Goal: Task Accomplishment & Management: Manage account settings

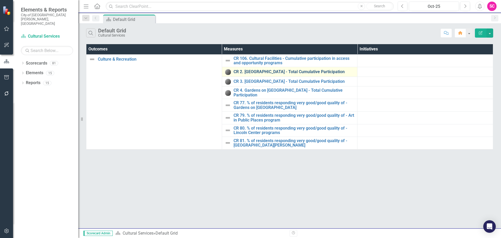
click at [265, 74] on link "CR 2. [GEOGRAPHIC_DATA] - Total Cumulative Participation" at bounding box center [293, 71] width 121 height 5
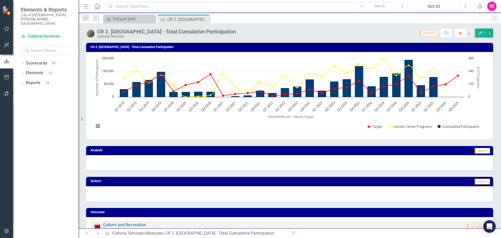
scroll to position [52, 0]
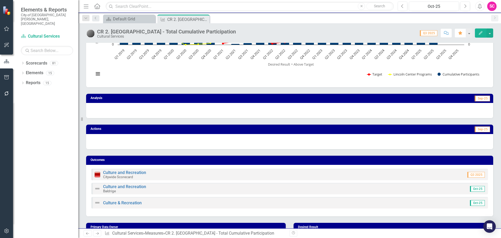
click at [160, 112] on div at bounding box center [289, 110] width 407 height 15
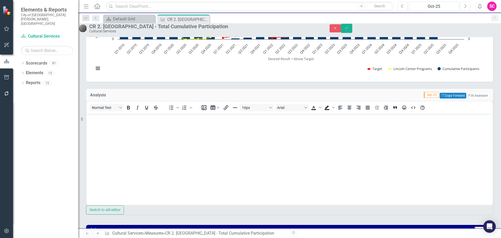
scroll to position [0, 0]
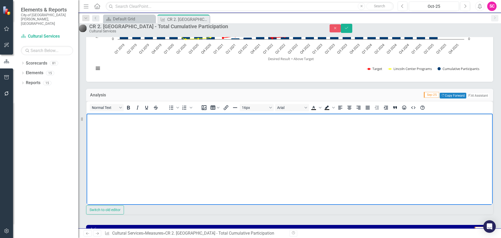
click at [163, 133] on body "Rich Text Area. Press ALT-0 for help." at bounding box center [290, 152] width 406 height 78
click at [132, 141] on body "Rich Text Area. Press ALT-0 for help." at bounding box center [290, 152] width 406 height 78
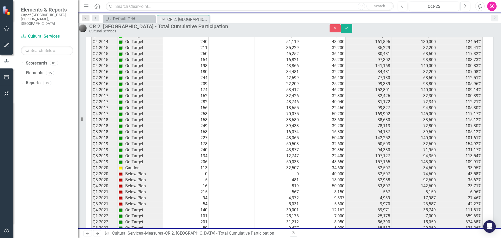
scroll to position [672, 0]
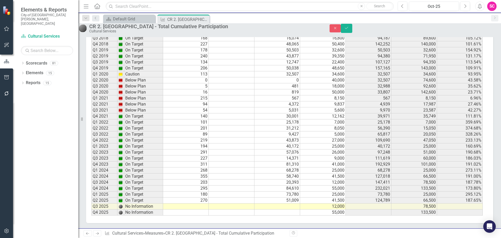
click at [194, 208] on td at bounding box center [186, 206] width 46 height 6
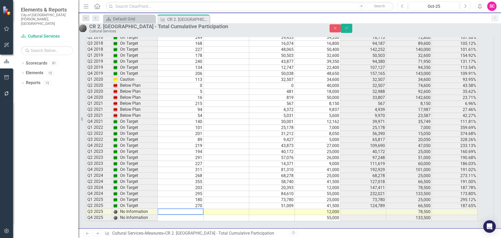
scroll to position [676, 0]
type textarea "162"
type textarea "15548"
click at [349, 30] on icon "Save" at bounding box center [346, 28] width 5 height 4
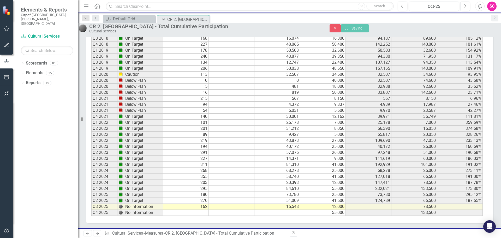
scroll to position [554, 0]
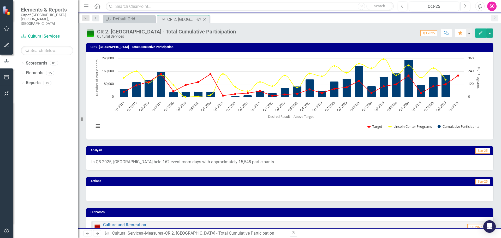
click at [204, 19] on icon "Close" at bounding box center [204, 19] width 5 height 4
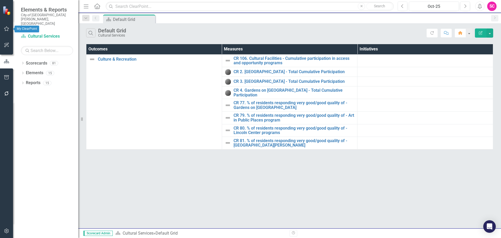
click at [7, 30] on icon "button" at bounding box center [6, 29] width 5 height 4
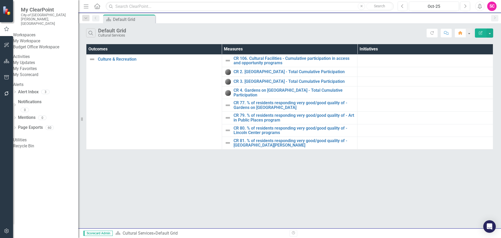
click at [37, 78] on link "My Scorecard" at bounding box center [45, 75] width 65 height 6
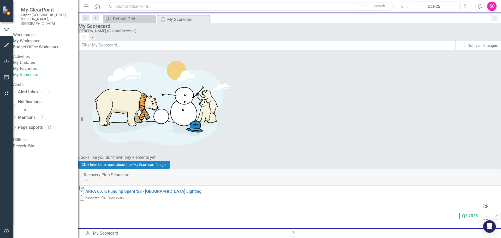
scroll to position [122, 0]
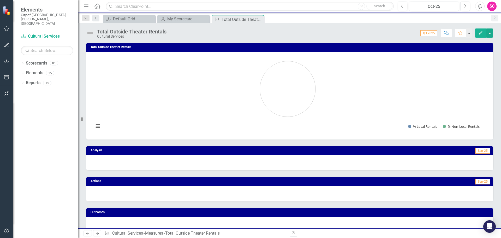
click at [482, 29] on button "Edit" at bounding box center [480, 32] width 11 height 9
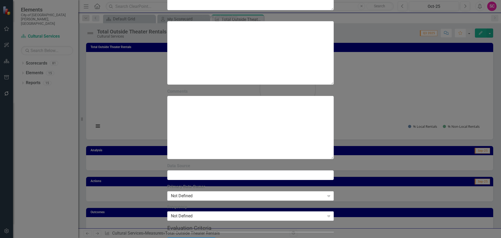
drag, startPoint x: 160, startPoint y: 29, endPoint x: 176, endPoint y: 31, distance: 15.8
type input "Total Theater Rentals by Type"
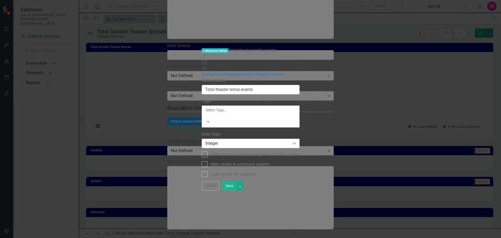
click at [202, 161] on div "Measure Series Measure Series Total theater rental events Help Maximize Close S…" at bounding box center [251, 118] width 98 height 142
click at [202, 138] on div "Measure Series Measure Series Total theater rental events Help Maximize Close S…" at bounding box center [251, 118] width 98 height 142
click at [219, 190] on button "Cancel" at bounding box center [211, 185] width 18 height 9
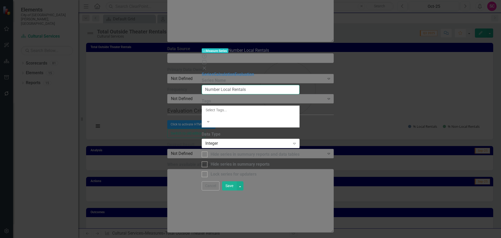
drag, startPoint x: 215, startPoint y: 29, endPoint x: 204, endPoint y: 31, distance: 11.3
click at [204, 85] on input "Number Local Rentals" at bounding box center [251, 90] width 98 height 10
type input "Number Standard Rentals"
click at [237, 190] on button "Save" at bounding box center [229, 185] width 15 height 9
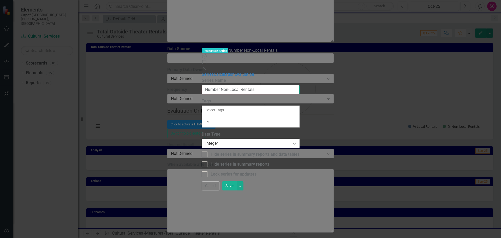
click at [209, 85] on input "Number Non-Local Rentals" at bounding box center [251, 90] width 98 height 10
click at [213, 85] on input "Number Nn-oLocal Rentals" at bounding box center [251, 90] width 98 height 10
click at [220, 85] on input "Number Non-Local Rentals" at bounding box center [251, 90] width 98 height 10
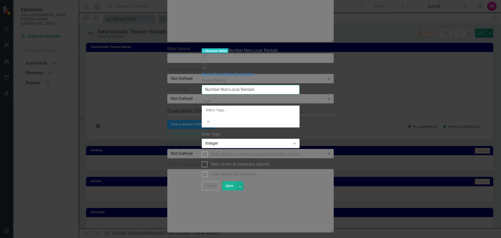
click at [220, 85] on input "Number Non-Local Rentals" at bounding box center [251, 90] width 98 height 10
click at [219, 85] on input "Number Non-Local Rentals" at bounding box center [251, 90] width 98 height 10
click at [221, 85] on input "Number Non-Local Rentals" at bounding box center [251, 90] width 98 height 10
click at [222, 85] on input "Number Non-Local Rentals" at bounding box center [251, 90] width 98 height 10
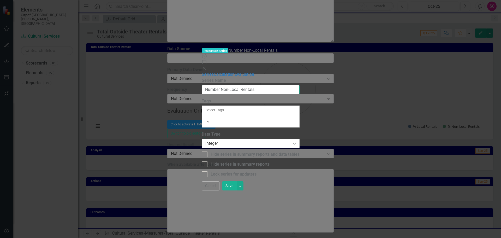
click at [222, 85] on input "Number Non-Local Rentals" at bounding box center [251, 90] width 98 height 10
click at [216, 85] on input "Number Non-ProfitRentals" at bounding box center [251, 90] width 98 height 10
click at [223, 85] on input "Number NonprofitRentals" at bounding box center [251, 90] width 98 height 10
type input "Number Nonprofit Rentals"
click at [237, 190] on button "Save" at bounding box center [229, 185] width 15 height 9
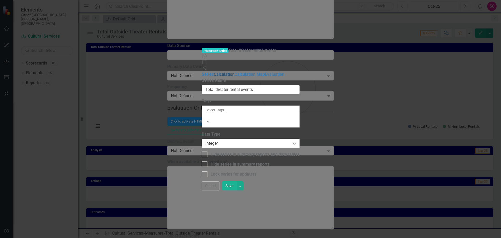
click at [214, 72] on link "Calculation" at bounding box center [224, 74] width 21 height 5
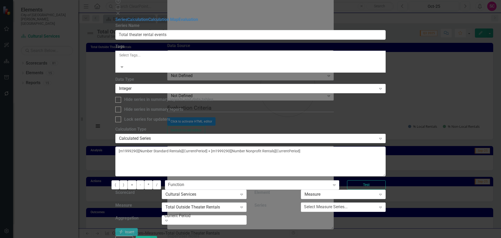
click at [150, 236] on button "Save" at bounding box center [143, 240] width 15 height 9
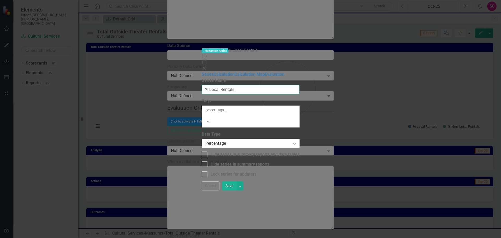
drag, startPoint x: 203, startPoint y: 29, endPoint x: 194, endPoint y: 31, distance: 9.3
click at [202, 85] on input "% Local Rentals" at bounding box center [251, 90] width 98 height 10
type input "% Standard Rentals"
click at [237, 190] on button "Save" at bounding box center [229, 185] width 15 height 9
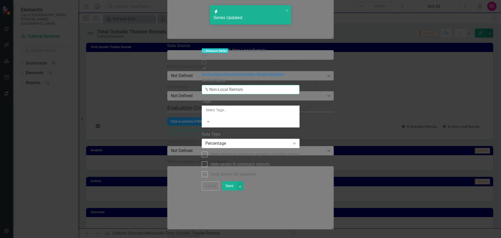
click at [212, 85] on input "% Non-Local Rentals" at bounding box center [251, 90] width 98 height 10
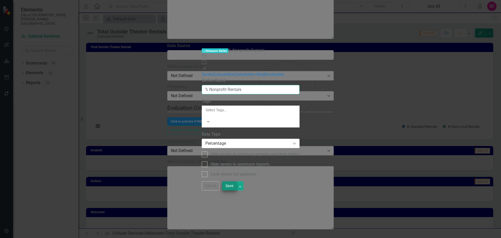
type input "% Nonprofit Rentals"
click at [237, 190] on button "Save" at bounding box center [229, 185] width 15 height 9
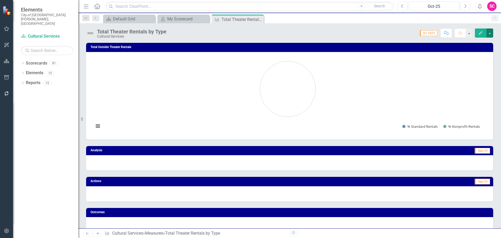
click at [490, 33] on button "button" at bounding box center [489, 32] width 7 height 9
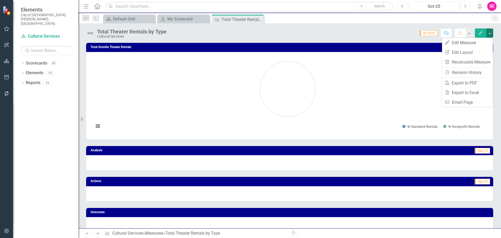
click at [367, 35] on div "Score: N/A Q3 2025 Completed Comment Favorite Edit" at bounding box center [331, 32] width 324 height 9
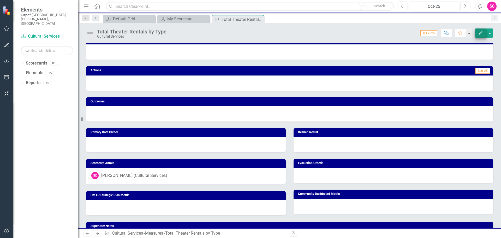
scroll to position [104, 0]
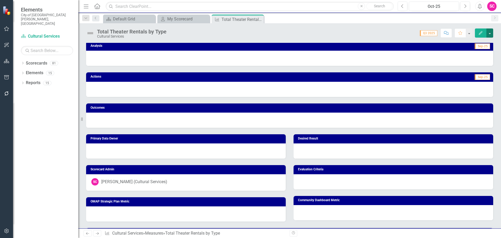
click at [489, 34] on button "button" at bounding box center [489, 32] width 7 height 9
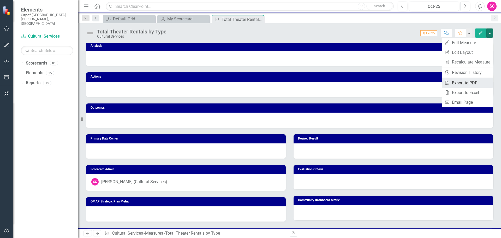
click at [475, 81] on link "PDF Export to PDF" at bounding box center [467, 83] width 51 height 10
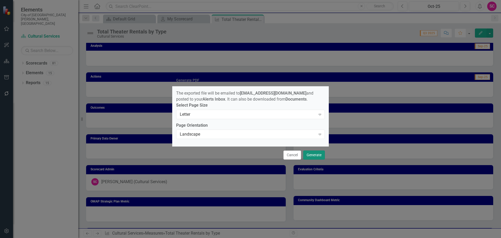
click at [319, 155] on button "Generate" at bounding box center [314, 154] width 22 height 9
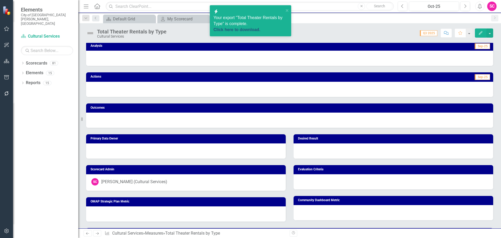
click at [260, 27] on link "Click here to download." at bounding box center [236, 29] width 47 height 4
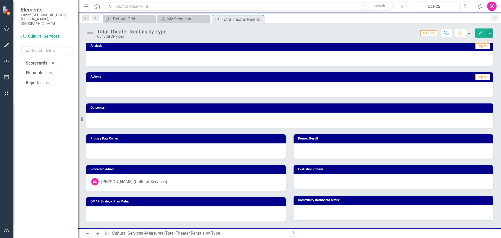
click at [478, 34] on icon "Edit" at bounding box center [480, 33] width 5 height 4
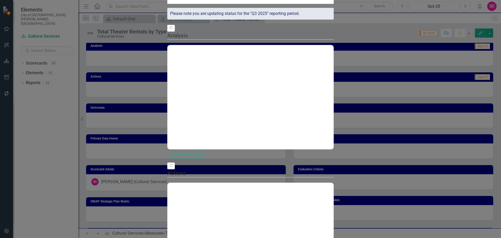
scroll to position [0, 0]
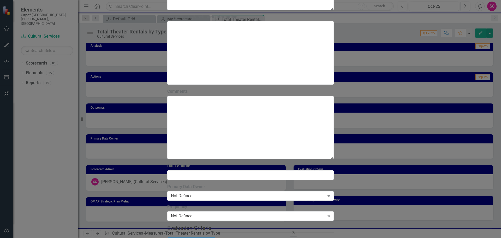
type input "[GEOGRAPHIC_DATA] Total Theater Rentals by Type"
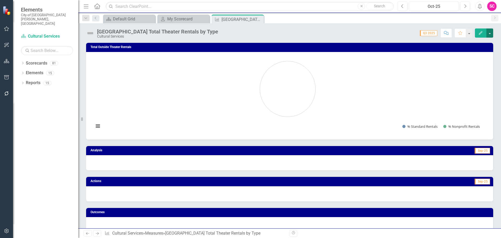
click at [488, 37] on button "button" at bounding box center [489, 32] width 7 height 9
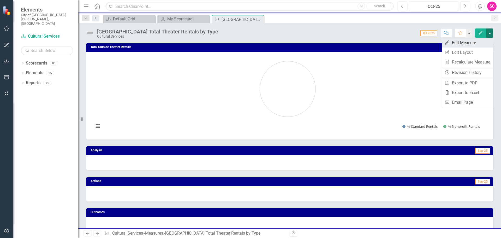
click at [469, 43] on link "Edit Edit Measure" at bounding box center [467, 43] width 51 height 10
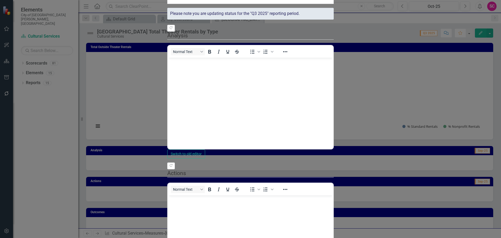
scroll to position [96, 0]
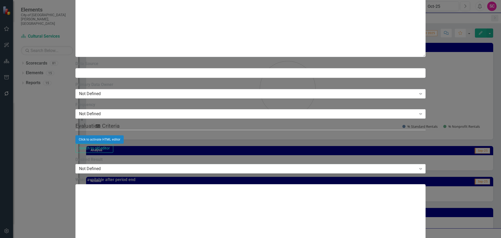
click at [75, 133] on div "Measure Measure [GEOGRAPHIC_DATA] Total Theater Rentals by Type Help Maximize C…" at bounding box center [250, 119] width 350 height 2364
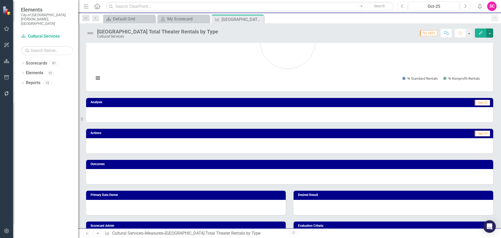
scroll to position [78, 0]
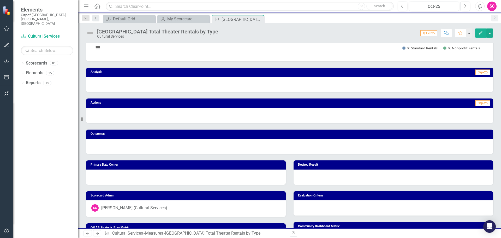
click at [238, 166] on td "Primary Data Owner" at bounding box center [186, 164] width 192 height 7
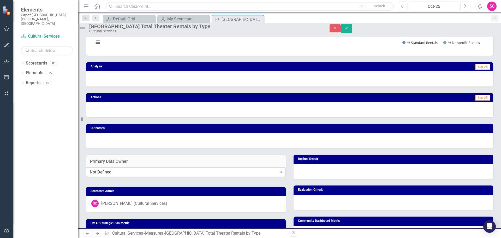
click at [278, 174] on icon "Expand" at bounding box center [280, 172] width 5 height 4
drag, startPoint x: 272, startPoint y: 172, endPoint x: 243, endPoint y: 169, distance: 29.1
click at [243, 164] on h3 "Primary Data Owner" at bounding box center [186, 161] width 192 height 5
click at [202, 164] on h3 "Primary Data Owner" at bounding box center [186, 161] width 192 height 5
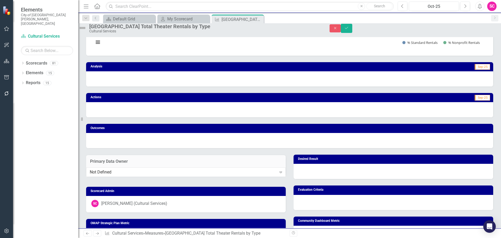
drag, startPoint x: 243, startPoint y: 171, endPoint x: 214, endPoint y: 172, distance: 28.4
click at [214, 167] on div "Primary Data Owner" at bounding box center [186, 160] width 200 height 13
click at [308, 160] on h3 "Desired Result" at bounding box center [394, 158] width 192 height 3
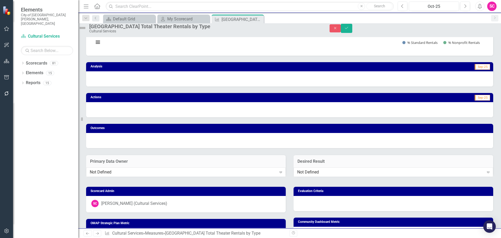
click at [402, 164] on h3 "Desired Result" at bounding box center [393, 161] width 192 height 5
click at [492, 157] on div "Desired Result Not Defined Expand" at bounding box center [392, 164] width 207 height 32
click at [494, 159] on div "Total Outside Theater Rentals Chart Pie chart with 2 slices. Total Outside Thea…" at bounding box center [289, 156] width 422 height 408
click at [341, 28] on button "Close" at bounding box center [334, 28] width 11 height 8
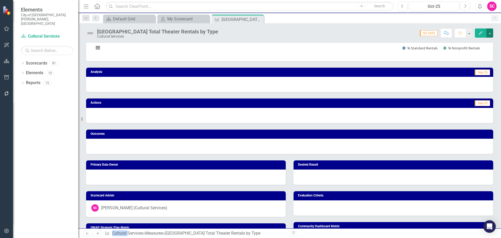
click at [491, 33] on button "button" at bounding box center [489, 32] width 7 height 9
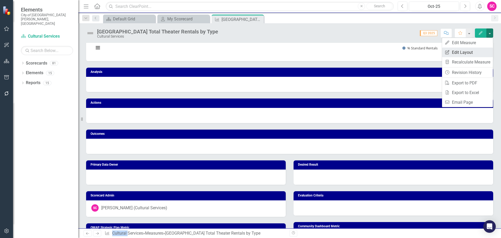
click at [480, 54] on link "Edit Report Edit Layout" at bounding box center [467, 52] width 51 height 10
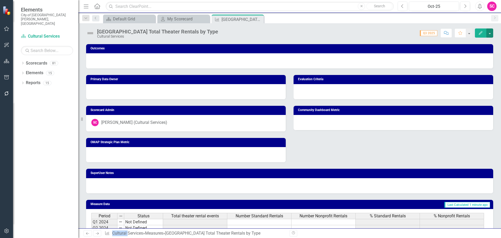
scroll to position [163, 0]
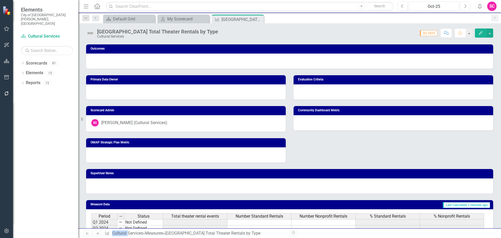
click at [271, 95] on div at bounding box center [186, 91] width 200 height 15
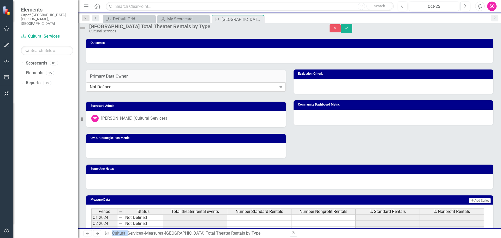
click at [213, 90] on div "Not Defined" at bounding box center [183, 87] width 187 height 6
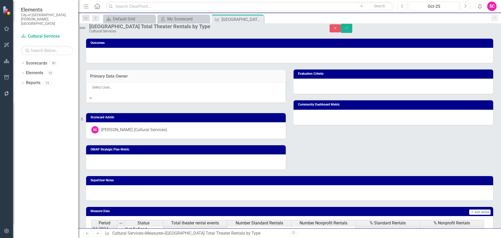
scroll to position [417, 0]
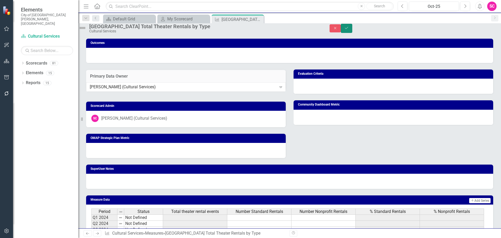
click at [352, 28] on button "Save" at bounding box center [346, 28] width 11 height 9
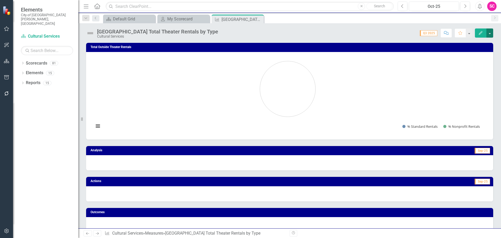
click at [489, 32] on button "button" at bounding box center [489, 32] width 7 height 9
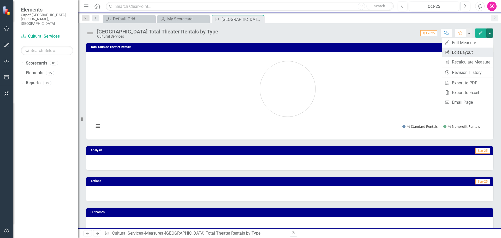
click at [472, 49] on link "Edit Report Edit Layout" at bounding box center [467, 52] width 51 height 10
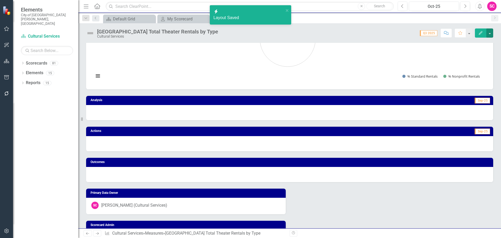
scroll to position [52, 0]
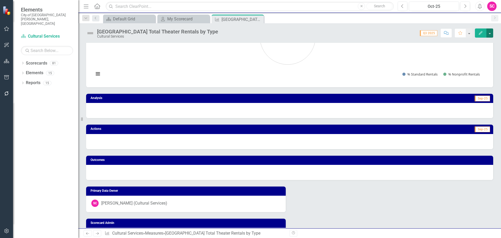
click at [490, 34] on button "button" at bounding box center [489, 32] width 7 height 9
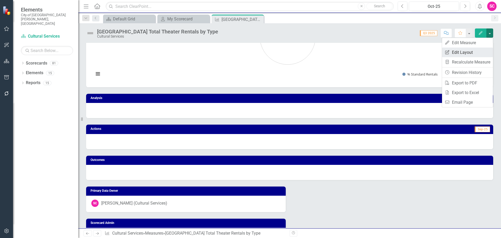
click at [472, 50] on link "Edit Report Edit Layout" at bounding box center [467, 52] width 51 height 10
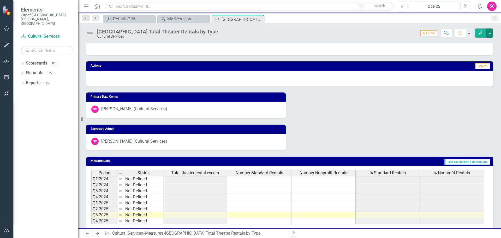
scroll to position [124, 0]
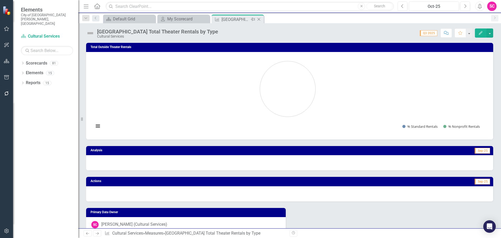
click at [259, 19] on icon "Close" at bounding box center [258, 19] width 5 height 4
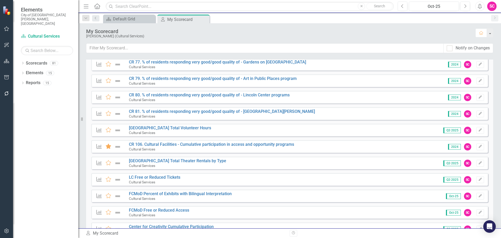
scroll to position [156, 0]
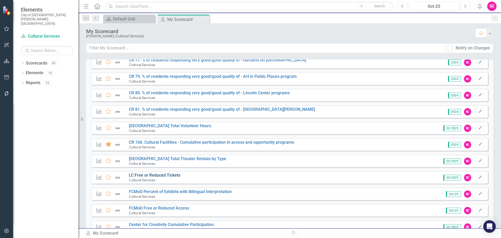
click at [170, 176] on link "LC Free or Reduced Tickets" at bounding box center [154, 174] width 51 height 5
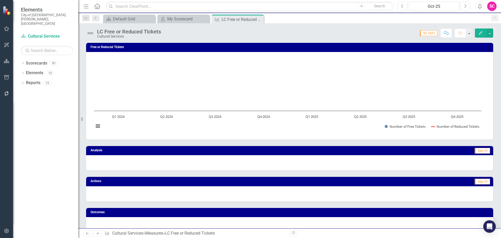
click at [483, 30] on button "Edit" at bounding box center [480, 32] width 11 height 9
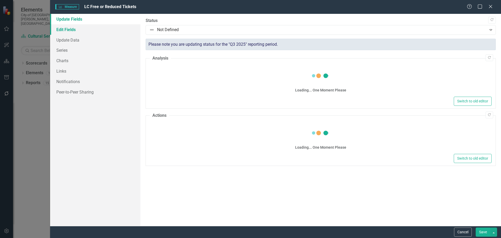
drag, startPoint x: 81, startPoint y: 31, endPoint x: 101, endPoint y: 29, distance: 20.1
click at [81, 31] on link "Edit Fields" at bounding box center [95, 29] width 90 height 10
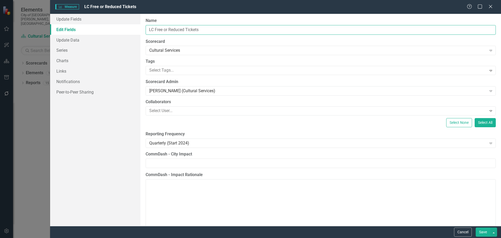
click at [153, 29] on input "LC Free or Reduced Tickets" at bounding box center [321, 30] width 350 height 10
type input "Lincoln Center Free or Reduced Tickets"
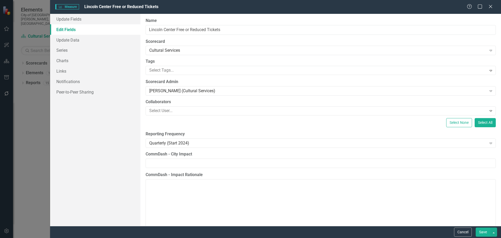
click at [484, 230] on button "Save" at bounding box center [482, 231] width 15 height 9
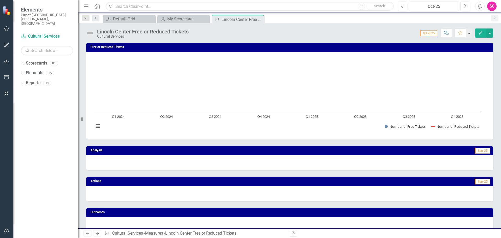
click at [479, 32] on icon "Edit" at bounding box center [480, 33] width 5 height 4
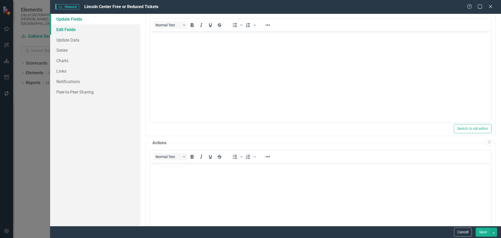
scroll to position [52, 0]
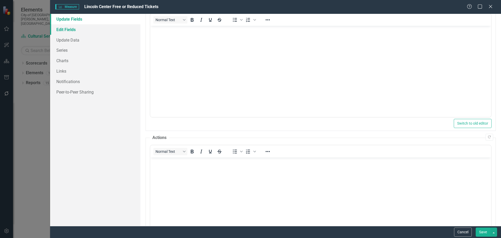
click at [110, 32] on link "Edit Fields" at bounding box center [95, 29] width 90 height 10
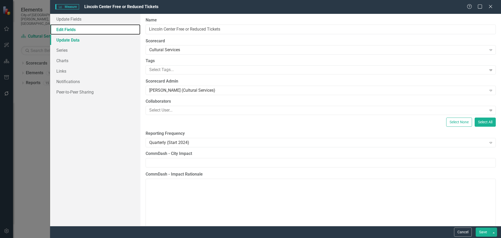
scroll to position [0, 0]
click at [93, 41] on link "Update Data" at bounding box center [95, 40] width 90 height 10
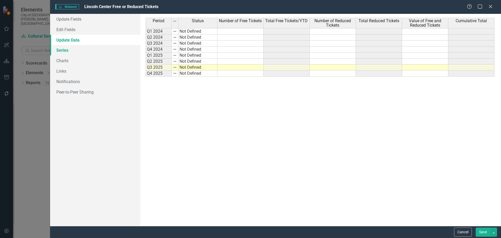
click at [81, 47] on link "Series" at bounding box center [95, 50] width 90 height 10
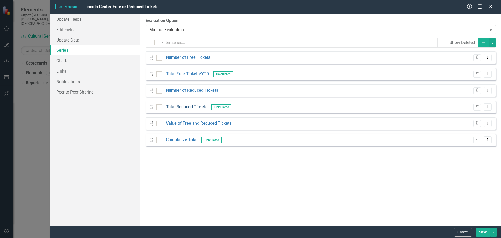
click at [185, 107] on link "Total Reduced Tickets" at bounding box center [186, 107] width 41 height 6
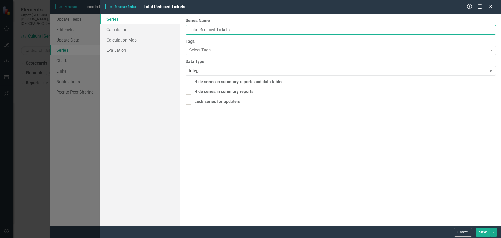
click at [243, 33] on input "Total Reduced Tickets" at bounding box center [340, 30] width 310 height 10
type input "Total Reduced Tickets YTD"
click at [481, 234] on button "Save" at bounding box center [482, 231] width 15 height 9
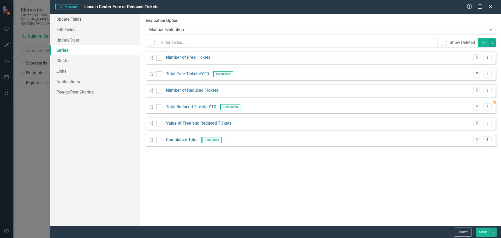
click at [483, 233] on button "Save" at bounding box center [482, 231] width 15 height 9
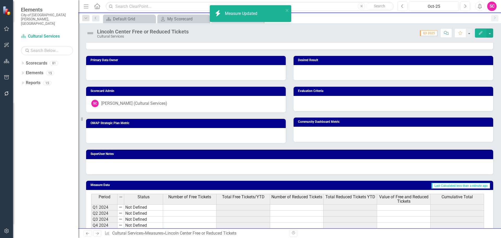
scroll to position [220, 0]
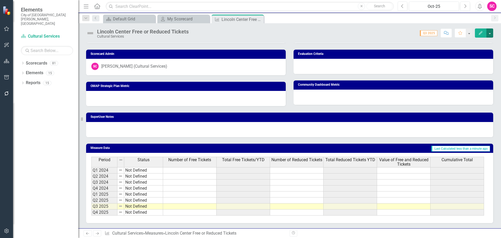
click at [490, 31] on button "button" at bounding box center [489, 32] width 7 height 9
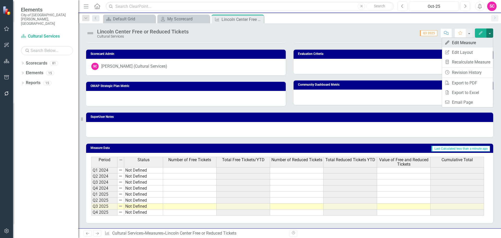
click at [475, 44] on link "Edit Edit Measure" at bounding box center [467, 43] width 51 height 10
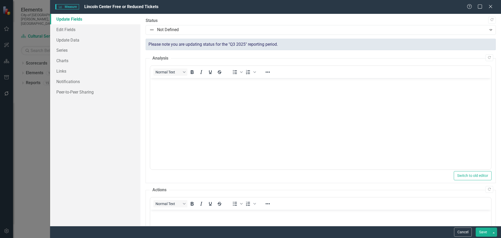
scroll to position [0, 0]
click at [68, 49] on link "Series" at bounding box center [95, 50] width 90 height 10
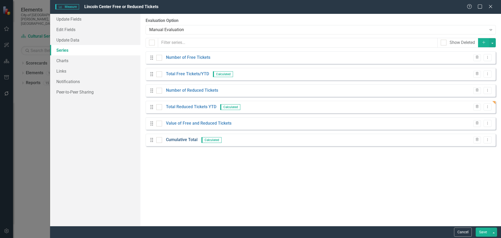
click at [184, 137] on link "Cumulative Total" at bounding box center [182, 140] width 32 height 6
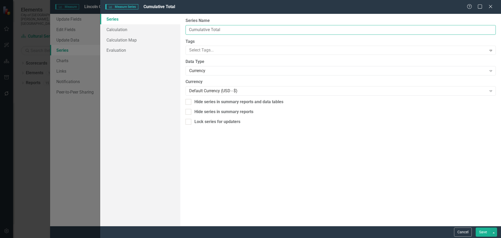
click at [235, 31] on input "Cumulative Total" at bounding box center [340, 30] width 310 height 10
type input "Cumulative Total Value"
click at [483, 230] on button "Save" at bounding box center [482, 231] width 15 height 9
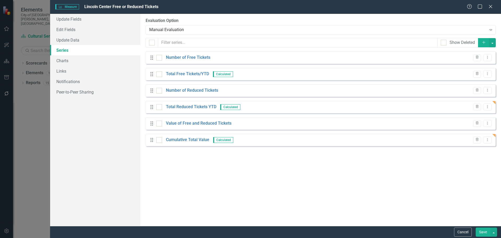
click at [481, 229] on button "Save" at bounding box center [482, 231] width 15 height 9
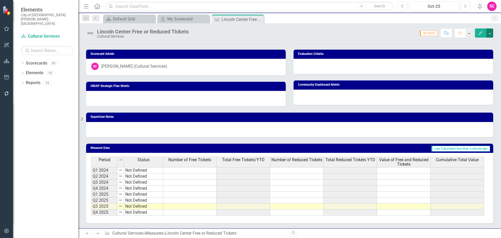
click at [487, 34] on button "button" at bounding box center [489, 32] width 7 height 9
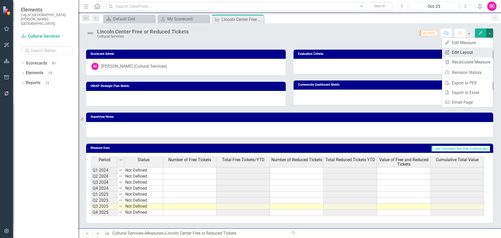
click at [475, 51] on link "Edit Report Edit Layout" at bounding box center [467, 52] width 51 height 10
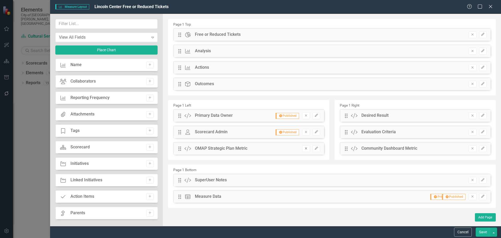
click at [305, 148] on icon "button" at bounding box center [306, 148] width 2 height 2
click at [474, 116] on icon "Remove" at bounding box center [472, 115] width 4 height 3
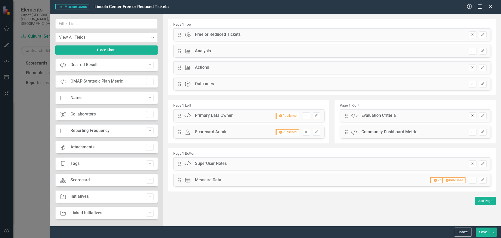
click at [473, 115] on icon "Remove" at bounding box center [472, 115] width 4 height 3
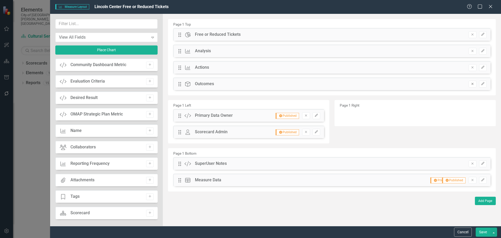
click at [474, 84] on icon "Remove" at bounding box center [472, 83] width 4 height 3
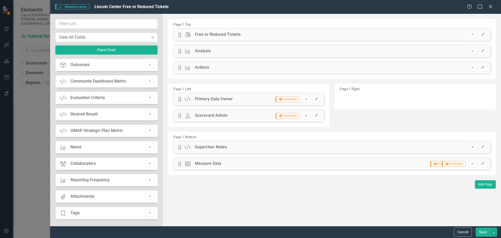
click at [472, 146] on icon "Remove" at bounding box center [472, 146] width 4 height 3
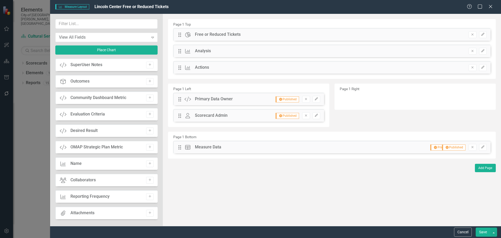
click at [482, 228] on button "Save" at bounding box center [482, 231] width 15 height 9
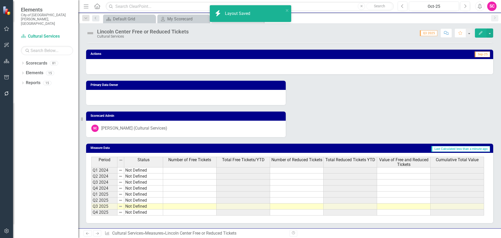
click at [232, 94] on div at bounding box center [186, 97] width 200 height 15
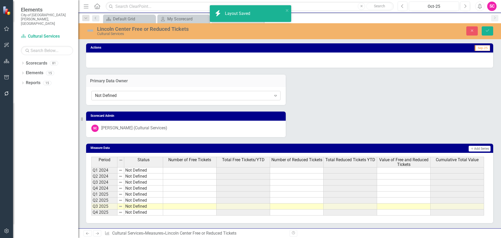
click at [203, 97] on div "Not Defined" at bounding box center [183, 95] width 176 height 6
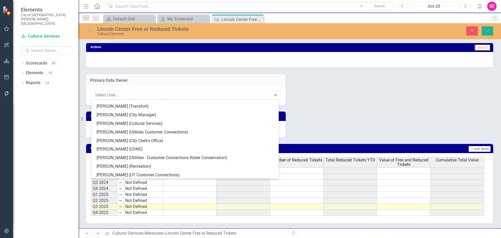
scroll to position [443, 0]
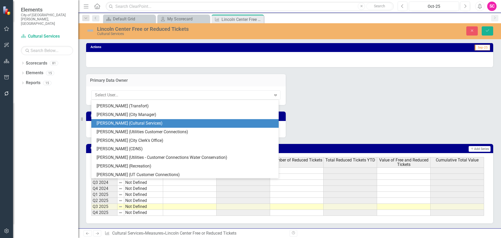
click at [127, 121] on div "[PERSON_NAME] (Cultural Services)" at bounding box center [185, 123] width 179 height 6
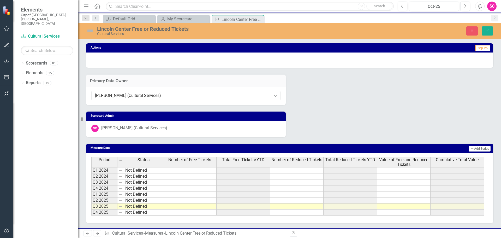
scroll to position [134, 0]
click at [488, 32] on icon "Save" at bounding box center [487, 31] width 5 height 4
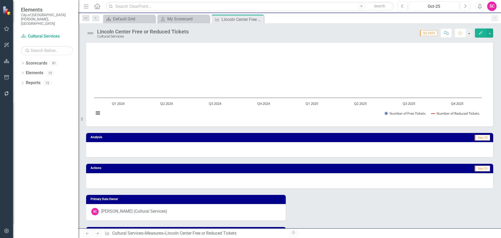
scroll to position [0, 0]
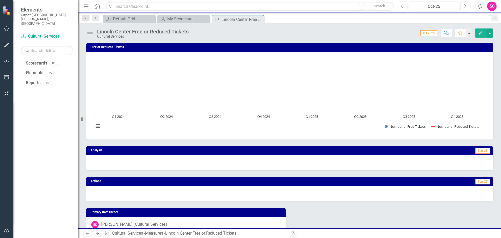
click at [215, 48] on h3 "Free or Reduced Tickets" at bounding box center [290, 46] width 400 height 3
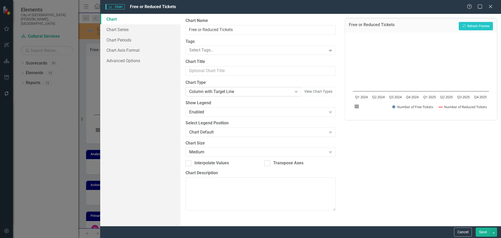
click at [247, 93] on div "Column with Target Line" at bounding box center [240, 92] width 103 height 6
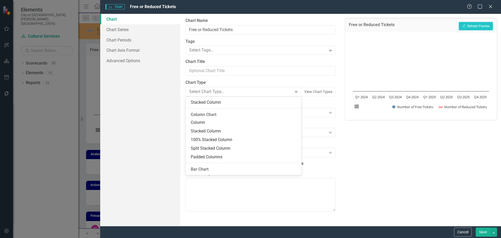
scroll to position [81, 0]
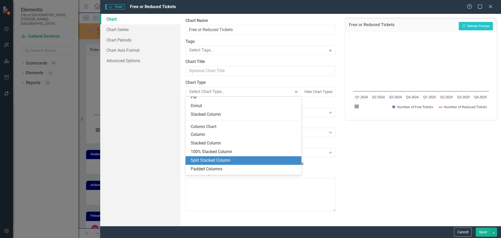
click at [224, 159] on div "Split Stacked Column" at bounding box center [244, 160] width 107 height 6
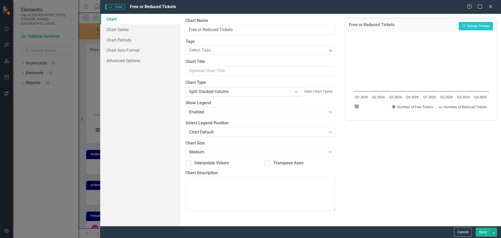
click at [242, 92] on div "Split Stacked Column" at bounding box center [240, 92] width 103 height 6
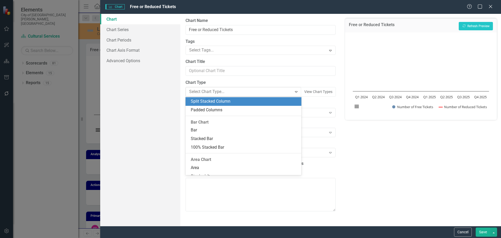
scroll to position [140, 0]
click at [310, 92] on button "View Chart Types" at bounding box center [318, 92] width 35 height 10
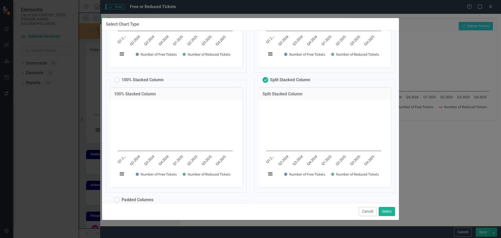
scroll to position [104, 0]
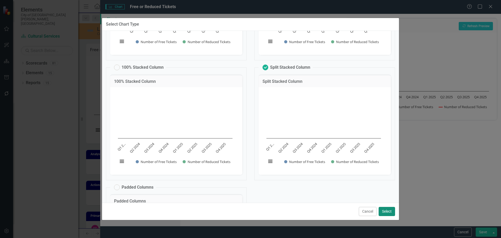
click at [386, 211] on button "Select" at bounding box center [386, 211] width 16 height 9
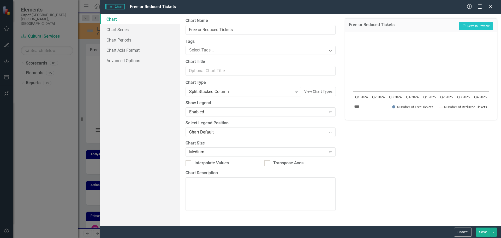
click at [479, 229] on button "Save" at bounding box center [482, 231] width 15 height 9
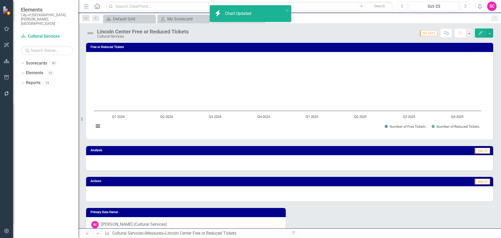
scroll to position [128, 0]
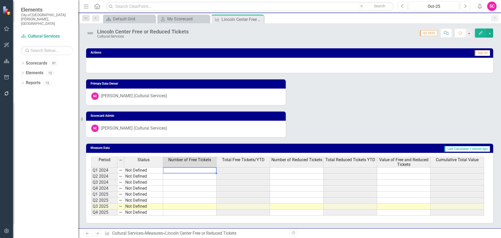
click at [194, 168] on td at bounding box center [189, 170] width 53 height 6
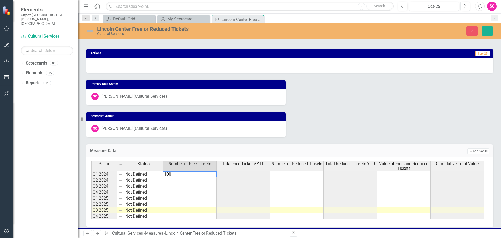
type textarea "100"
click at [289, 174] on td at bounding box center [296, 174] width 53 height 6
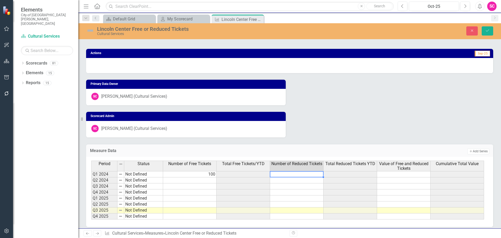
click at [289, 174] on td at bounding box center [296, 174] width 53 height 6
type textarea "50"
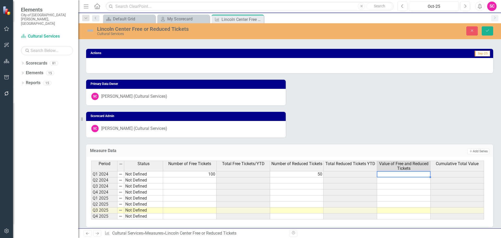
click at [394, 174] on td at bounding box center [403, 174] width 53 height 6
type textarea "750"
click at [435, 99] on div "Primary Data Owner SC Solara Clark (Cultural Services) Scorecard Admin SC Solar…" at bounding box center [289, 105] width 415 height 64
click at [209, 179] on td at bounding box center [189, 180] width 53 height 6
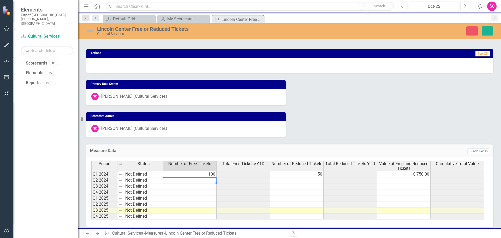
click at [209, 179] on td at bounding box center [189, 180] width 53 height 6
type textarea "200"
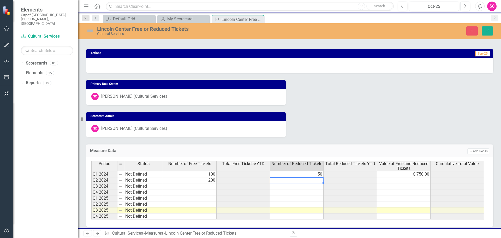
click at [298, 179] on td at bounding box center [296, 180] width 53 height 6
type textarea "75"
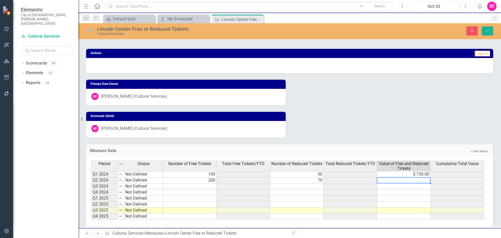
click at [423, 179] on td at bounding box center [403, 180] width 53 height 6
type textarea "1000"
click at [485, 31] on icon "Save" at bounding box center [487, 31] width 5 height 4
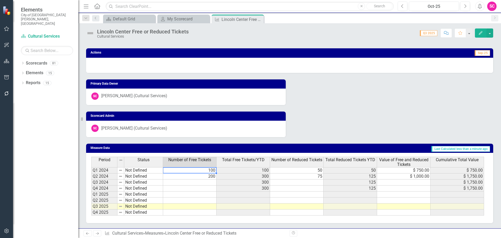
click at [211, 171] on td "100" at bounding box center [189, 170] width 53 height 6
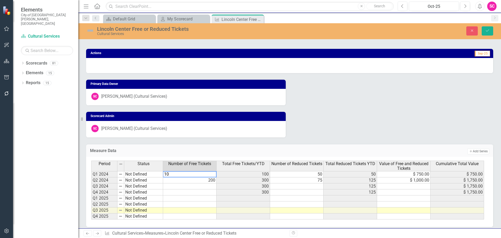
type textarea "1"
click at [209, 181] on td "200" at bounding box center [189, 180] width 53 height 6
type textarea "2"
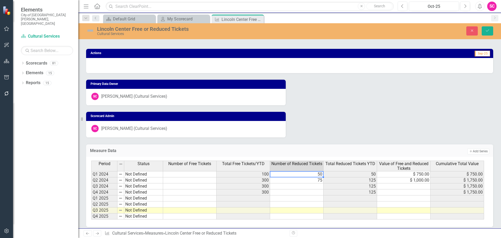
click at [312, 174] on td "50" at bounding box center [296, 174] width 53 height 6
type textarea "5"
click at [316, 180] on td "75" at bounding box center [296, 180] width 53 height 6
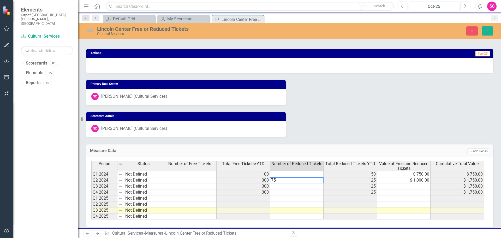
type textarea "7"
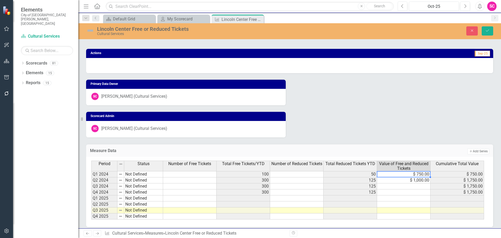
click at [408, 173] on td "$ 750.00" at bounding box center [403, 174] width 53 height 6
type textarea "7"
click at [409, 179] on td "$ 1,000.00" at bounding box center [403, 180] width 53 height 6
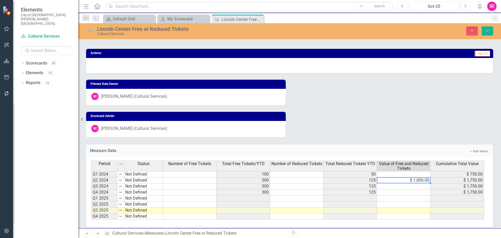
type textarea "1000"
click at [409, 179] on textarea "1000" at bounding box center [404, 180] width 54 height 6
click at [467, 106] on div "Primary Data Owner SC Solara Clark (Cultural Services) Scorecard Admin SC Solar…" at bounding box center [289, 105] width 415 height 64
click at [485, 30] on button "Save" at bounding box center [486, 30] width 11 height 9
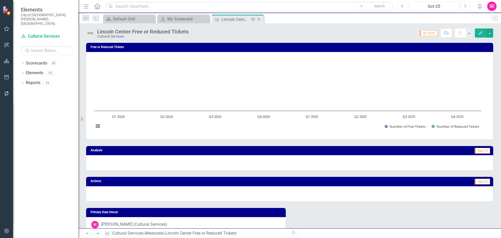
click at [259, 19] on icon "Close" at bounding box center [258, 19] width 5 height 4
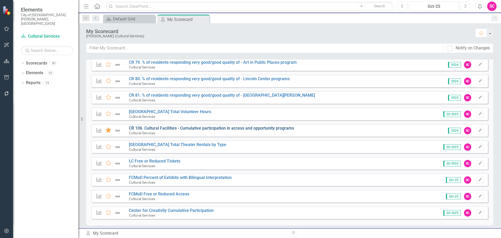
scroll to position [174, 0]
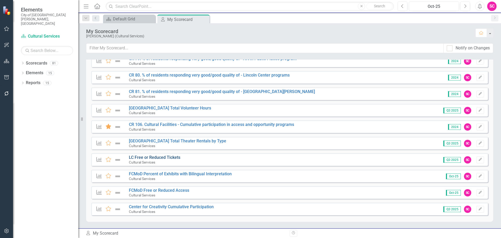
click at [170, 156] on link "LC Free or Reduced Tickets" at bounding box center [154, 157] width 51 height 5
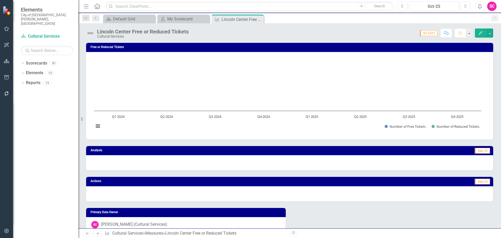
click at [477, 32] on button "Edit" at bounding box center [480, 32] width 11 height 9
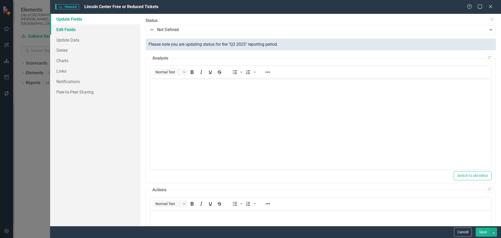
click at [72, 30] on link "Edit Fields" at bounding box center [95, 29] width 90 height 10
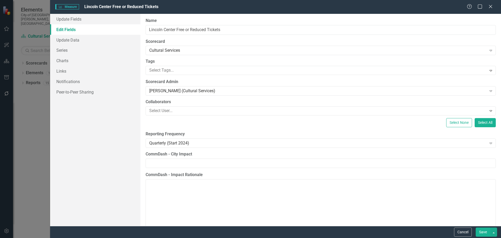
click at [480, 232] on button "Save" at bounding box center [482, 231] width 15 height 9
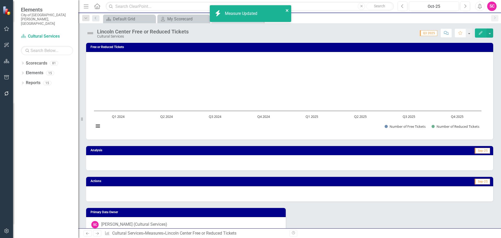
click at [285, 10] on icon "close" at bounding box center [287, 10] width 4 height 4
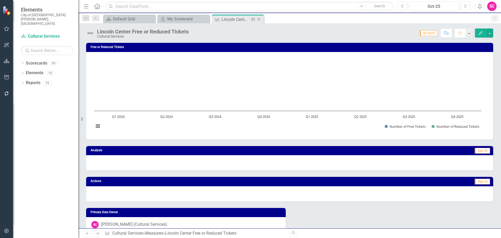
click at [258, 19] on icon "Close" at bounding box center [258, 19] width 5 height 4
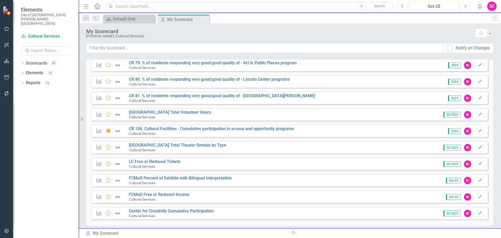
scroll to position [174, 0]
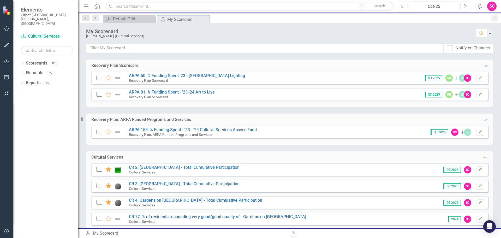
scroll to position [174, 0]
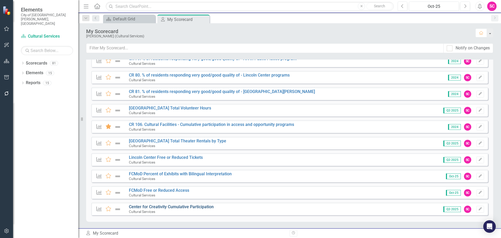
click at [189, 207] on link "Center for Creativity Cumulative Participation" at bounding box center [171, 206] width 85 height 5
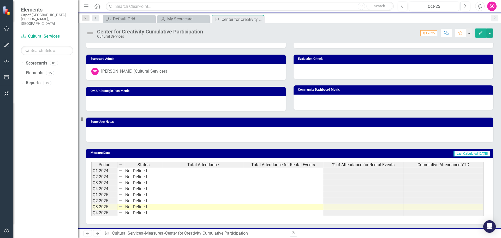
scroll to position [215, 0]
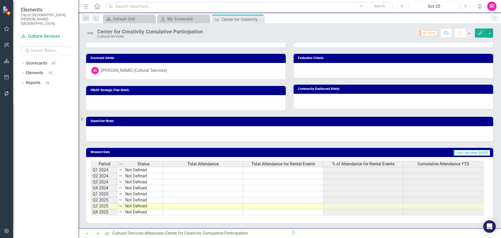
click at [197, 194] on td at bounding box center [203, 194] width 80 height 6
click at [483, 31] on button "Edit" at bounding box center [480, 32] width 11 height 9
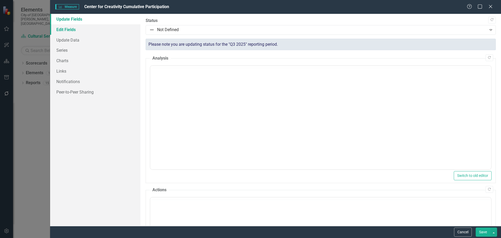
click at [81, 28] on link "Edit Fields" at bounding box center [95, 29] width 90 height 10
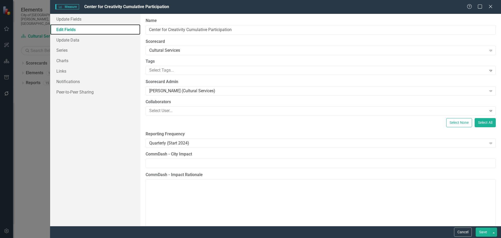
scroll to position [0, 0]
click at [69, 51] on link "Series" at bounding box center [95, 50] width 90 height 10
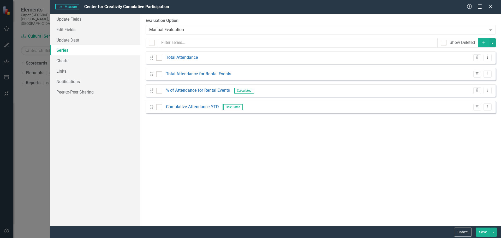
click at [483, 42] on icon "Add" at bounding box center [483, 42] width 5 height 4
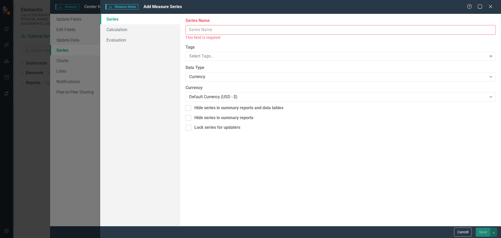
click at [434, 28] on input "Name" at bounding box center [340, 30] width 310 height 10
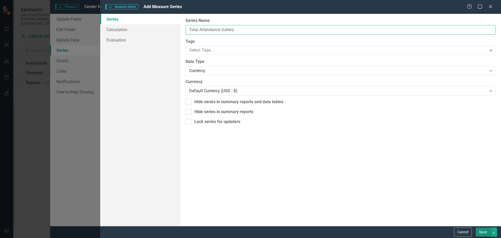
type input "Total Attendance Gallery"
click at [480, 233] on button "Save" at bounding box center [482, 231] width 15 height 9
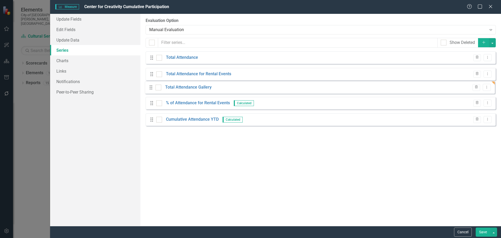
drag, startPoint x: 149, startPoint y: 126, endPoint x: 149, endPoint y: 90, distance: 36.0
click at [149, 90] on div "Drag Total Attendance Trash Dropdown Menu Drag Total Attendance for Rental Even…" at bounding box center [321, 90] width 350 height 78
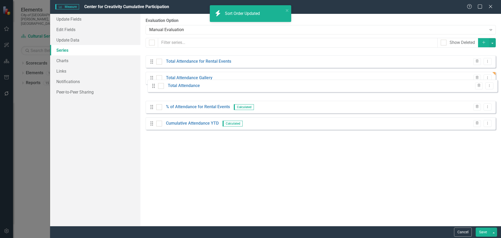
drag, startPoint x: 152, startPoint y: 58, endPoint x: 154, endPoint y: 86, distance: 28.2
click at [186, 89] on link "Total Attendance" at bounding box center [182, 90] width 32 height 6
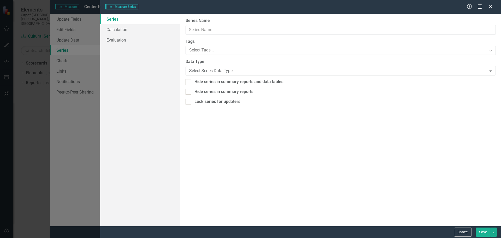
type input "Total Attendance"
click at [119, 28] on link "Calculation" at bounding box center [140, 29] width 80 height 10
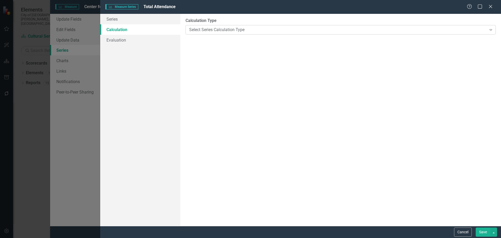
click at [234, 29] on div "Select Series Calculation Type" at bounding box center [337, 30] width 297 height 6
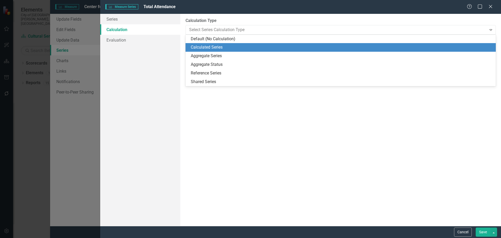
click at [231, 45] on div "Calculated Series" at bounding box center [342, 47] width 302 height 6
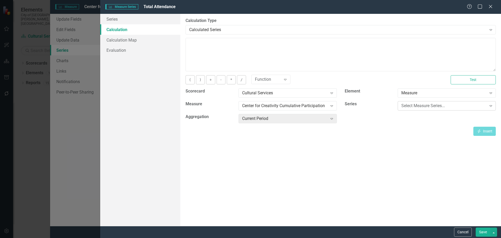
click at [424, 105] on div "Select Measure Series..." at bounding box center [443, 106] width 85 height 6
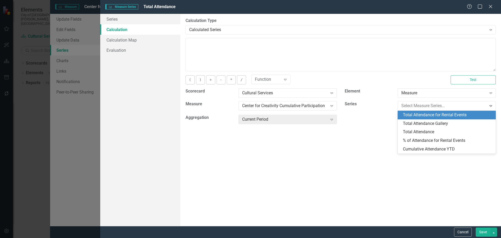
click at [424, 116] on div "Total Attendance for Rental Events" at bounding box center [448, 115] width 90 height 6
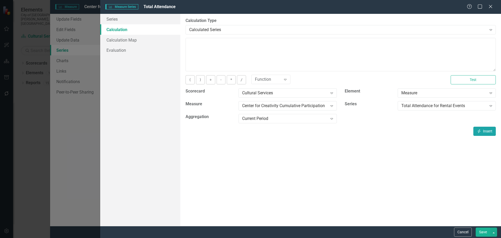
click at [483, 132] on button "Insert Insert" at bounding box center [484, 130] width 22 height 9
click at [209, 81] on button "+" at bounding box center [210, 79] width 9 height 9
click at [469, 106] on div "Total Attendance for Rental Events" at bounding box center [443, 106] width 85 height 6
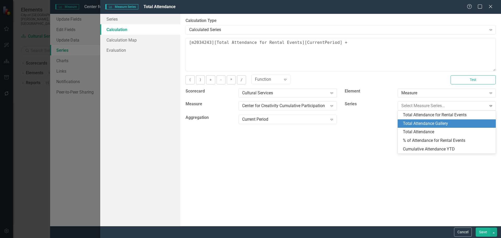
click at [464, 123] on div "Total Attendance Gallery" at bounding box center [448, 123] width 90 height 6
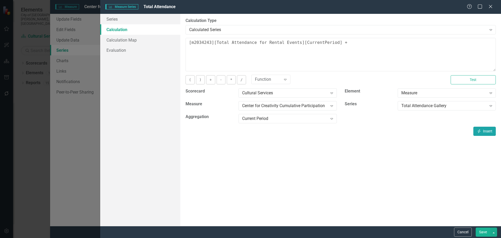
click at [489, 131] on button "Insert Insert" at bounding box center [484, 130] width 22 height 9
type textarea "[m2034243][Total Attendance for Rental Events][CurrentPeriod] + [m2034243][Tota…"
click at [330, 118] on icon "Expand" at bounding box center [331, 118] width 5 height 4
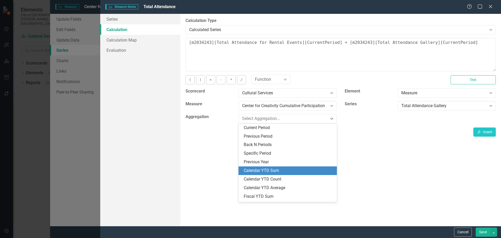
click at [304, 168] on div "Calendar YTD Sum" at bounding box center [289, 170] width 90 height 6
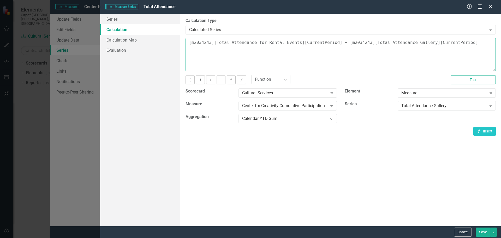
drag, startPoint x: 461, startPoint y: 42, endPoint x: 112, endPoint y: 32, distance: 349.1
click at [112, 32] on div "Series Calculation Calculation Map Evaluation From this page, you can edit the …" at bounding box center [300, 120] width 401 height 212
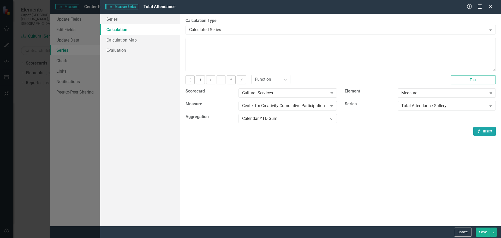
click at [490, 132] on button "Insert Insert" at bounding box center [484, 130] width 22 height 9
click at [209, 80] on button "+" at bounding box center [210, 79] width 9 height 9
click at [481, 108] on div "Total Attendance Gallery" at bounding box center [443, 106] width 85 height 6
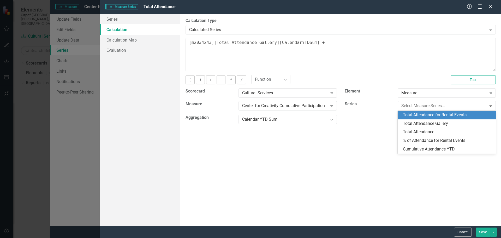
click at [464, 113] on div "Total Attendance for Rental Events" at bounding box center [448, 115] width 90 height 6
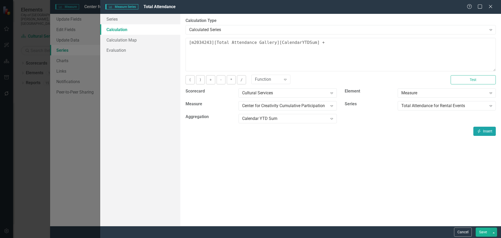
click at [480, 132] on icon "Insert" at bounding box center [478, 131] width 5 height 4
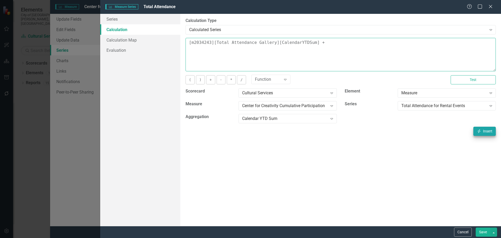
type textarea "[m2034243][Total Attendance Gallery][CalendarYTDSum] + [m2034243][Total Attenda…"
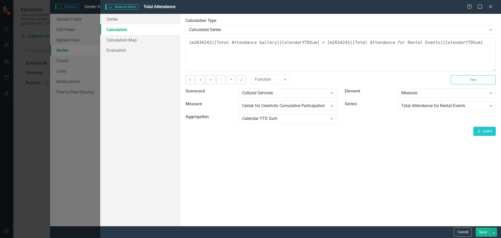
click at [483, 230] on button "Save" at bounding box center [482, 231] width 15 height 9
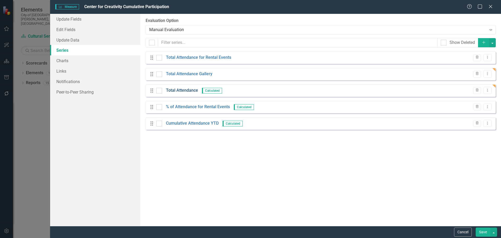
click at [193, 88] on link "Total Attendance" at bounding box center [182, 90] width 32 height 6
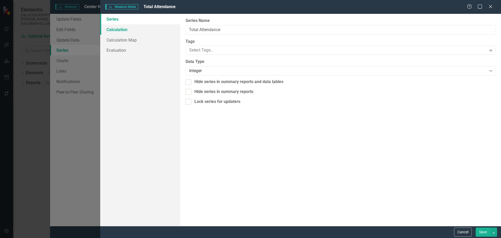
click at [122, 29] on link "Calculation" at bounding box center [140, 29] width 80 height 10
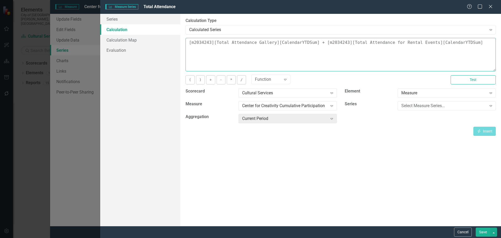
drag, startPoint x: 458, startPoint y: 45, endPoint x: 67, endPoint y: 48, distance: 392.0
click at [67, 48] on div "Measure Series Measure Series Total Attendance Help Maximize Close Series Calcu…" at bounding box center [250, 119] width 501 height 238
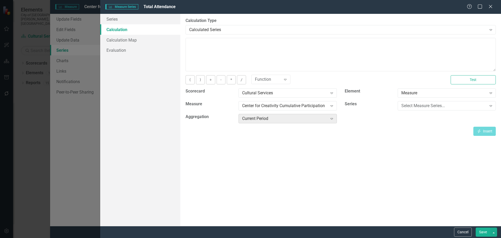
click at [262, 117] on div "Current Period" at bounding box center [284, 119] width 85 height 6
click at [408, 105] on div "Select Measure Series..." at bounding box center [443, 106] width 85 height 6
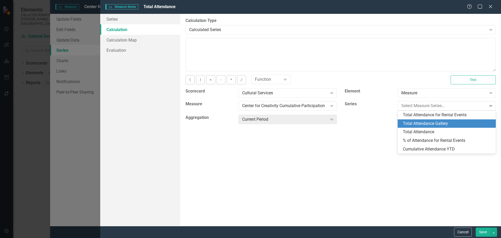
click at [414, 122] on div "Total Attendance Gallery" at bounding box center [448, 123] width 90 height 6
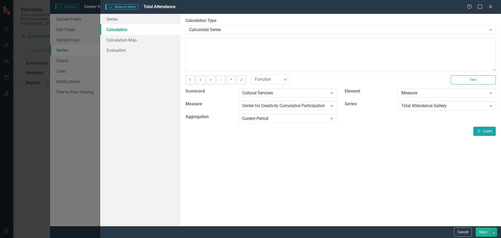
click at [487, 130] on button "Insert Insert" at bounding box center [484, 130] width 22 height 9
click at [210, 80] on button "+" at bounding box center [210, 79] width 9 height 9
click at [478, 103] on div "Total Attendance Gallery" at bounding box center [443, 106] width 85 height 6
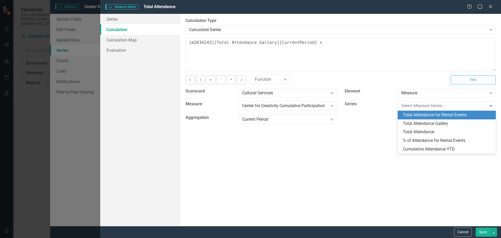
click at [466, 114] on div "Total Attendance for Rental Events" at bounding box center [448, 115] width 90 height 6
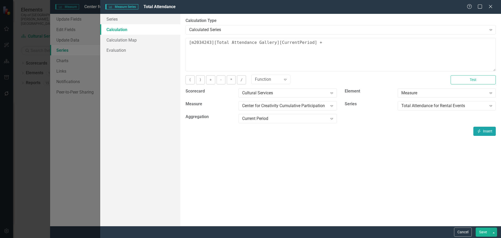
click at [488, 134] on button "Insert Insert" at bounding box center [484, 130] width 22 height 9
type textarea "[m2034243][Total Attendance Gallery][CurrentPeriod] + [m2034243][Total Attendan…"
click at [485, 231] on button "Save" at bounding box center [482, 231] width 15 height 9
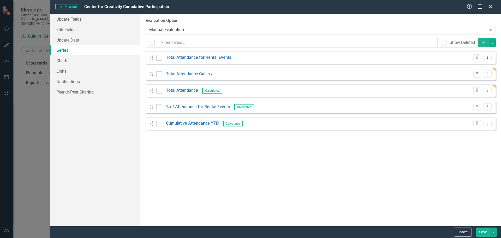
click at [484, 40] on button "Add" at bounding box center [483, 42] width 11 height 9
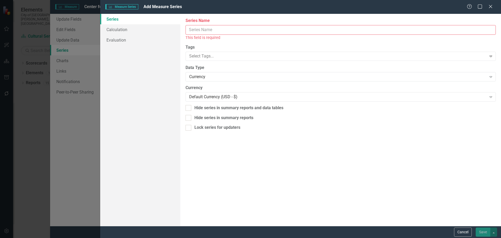
click at [454, 29] on input "Name" at bounding box center [340, 30] width 310 height 10
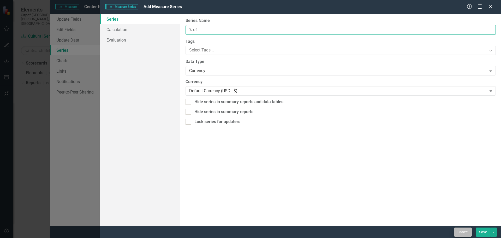
type input "% of"
click at [459, 233] on button "Cancel" at bounding box center [463, 231] width 18 height 9
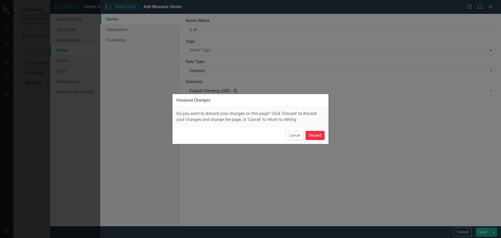
click at [319, 132] on button "Discard" at bounding box center [314, 135] width 19 height 9
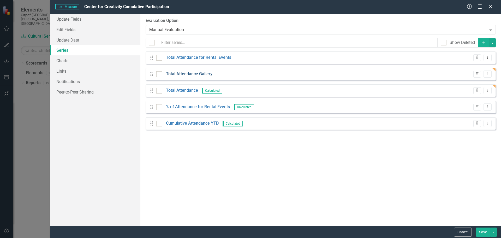
click at [186, 71] on link "Total Attendance Gallery" at bounding box center [189, 74] width 46 height 6
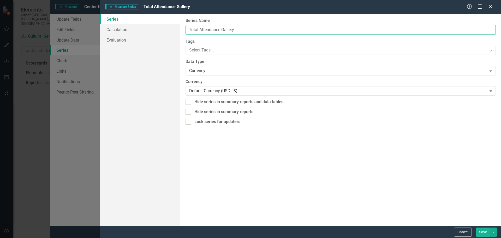
drag, startPoint x: 245, startPoint y: 32, endPoint x: 225, endPoint y: 31, distance: 20.6
click at [225, 31] on input "Total Attendance Gallery" at bounding box center [340, 30] width 310 height 10
type input "Total Attendance Non-Event"
click at [481, 234] on button "Save" at bounding box center [482, 231] width 15 height 9
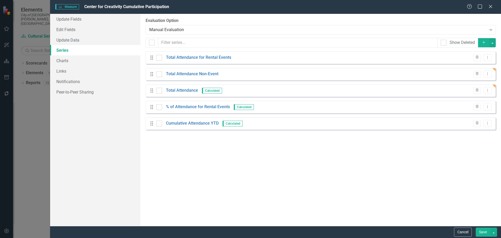
click at [484, 44] on icon "Add" at bounding box center [483, 42] width 5 height 4
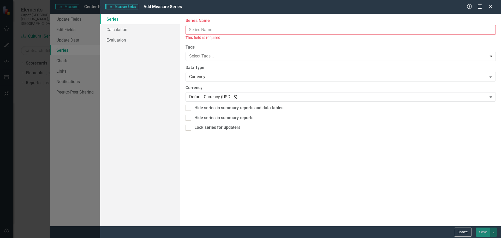
click at [478, 33] on input "Name" at bounding box center [340, 30] width 310 height 10
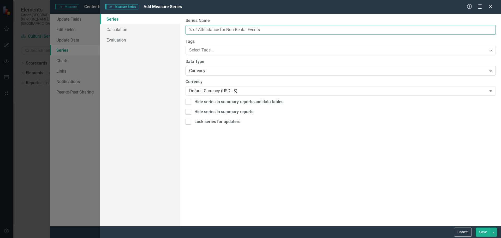
type input "% of Attendance for Non-Rental Events"
click at [278, 75] on div "Currency Expand" at bounding box center [340, 70] width 310 height 9
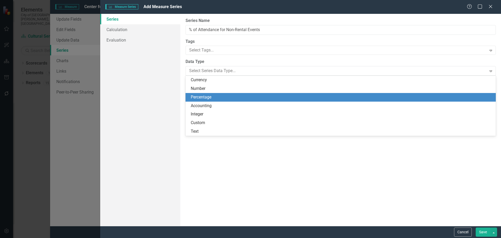
click at [269, 98] on div "Percentage" at bounding box center [342, 97] width 302 height 6
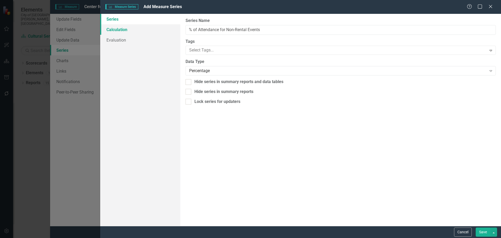
click at [127, 33] on link "Calculation" at bounding box center [140, 29] width 80 height 10
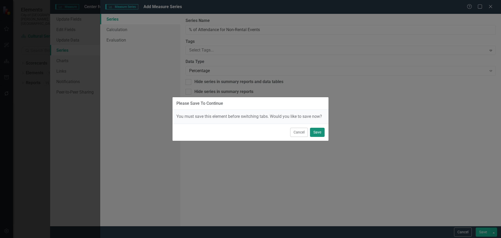
click at [317, 135] on button "Save" at bounding box center [317, 132] width 15 height 9
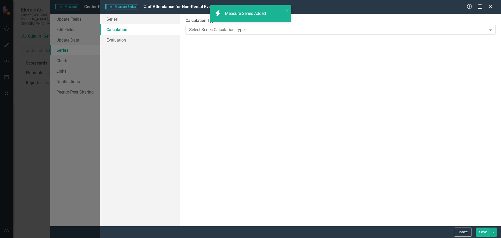
click at [233, 29] on div "Select Series Calculation Type" at bounding box center [337, 30] width 297 height 6
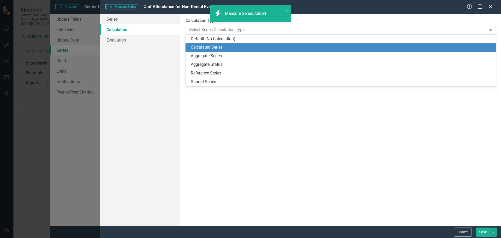
click at [218, 46] on div "Calculated Series" at bounding box center [342, 47] width 302 height 6
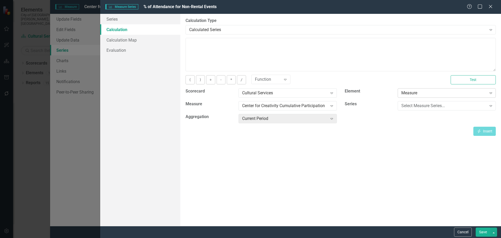
click at [437, 93] on div "Measure" at bounding box center [443, 93] width 85 height 6
click at [447, 103] on div "Select Measure Series..." at bounding box center [443, 106] width 85 height 6
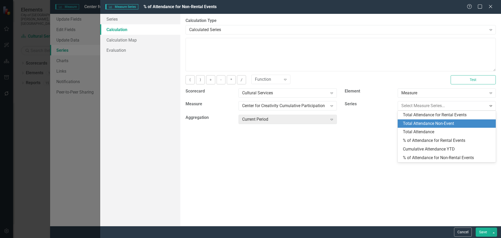
click at [439, 124] on div "Total Attendance Non-Event" at bounding box center [448, 123] width 90 height 6
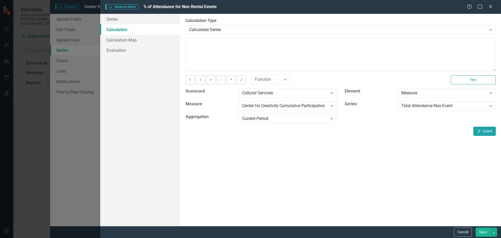
click at [484, 129] on button "Insert Insert" at bounding box center [484, 130] width 22 height 9
click at [241, 79] on button "/" at bounding box center [241, 79] width 9 height 9
click at [450, 106] on div "Total Attendance Non-Event" at bounding box center [443, 106] width 85 height 6
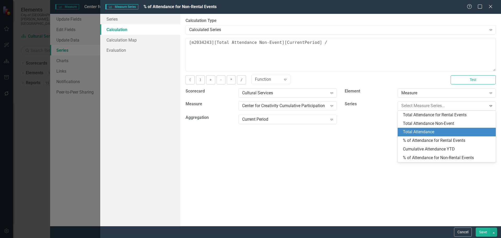
click at [447, 132] on div "Total Attendance" at bounding box center [448, 132] width 90 height 6
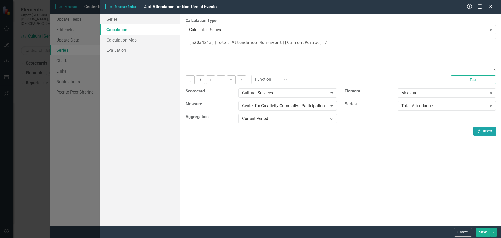
click at [488, 130] on button "Insert Insert" at bounding box center [484, 130] width 22 height 9
click at [228, 80] on button "*" at bounding box center [231, 79] width 9 height 9
click at [483, 132] on button "Insert Insert" at bounding box center [484, 130] width 22 height 9
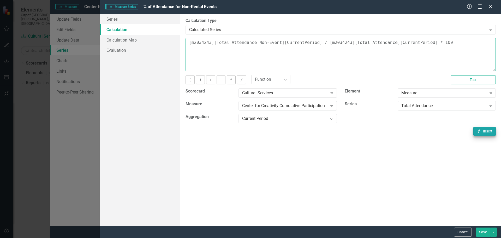
type textarea "[m2034243][Total Attendance Non-Event][CurrentPeriod] / [m2034243][Total Attend…"
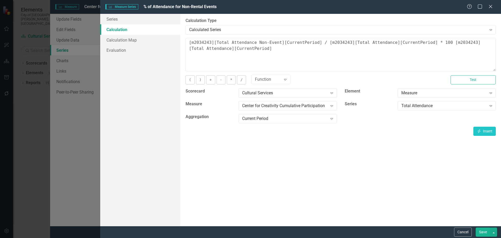
click at [480, 232] on button "Save" at bounding box center [482, 231] width 15 height 9
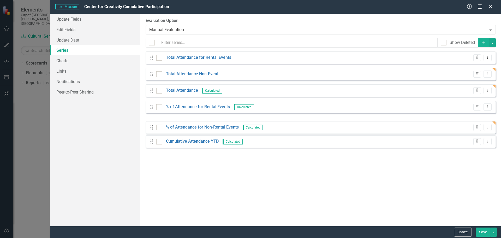
drag, startPoint x: 151, startPoint y: 124, endPoint x: 151, endPoint y: 142, distance: 18.0
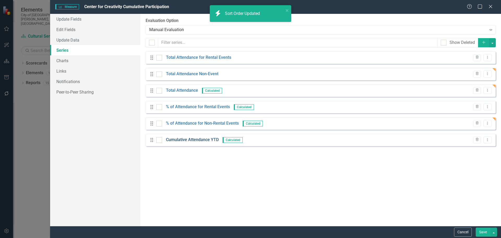
click at [186, 138] on link "Cumulative Attendance YTD" at bounding box center [192, 140] width 53 height 6
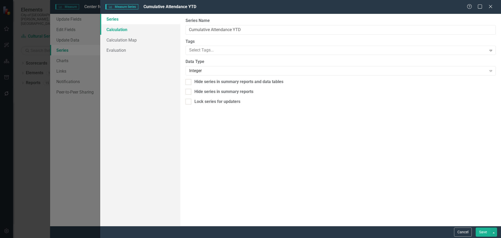
click at [116, 32] on link "Calculation" at bounding box center [140, 29] width 80 height 10
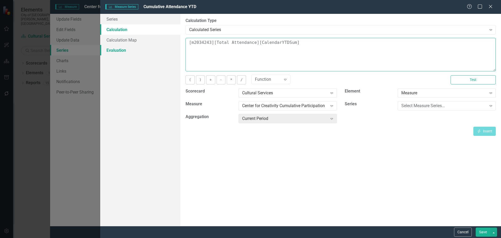
drag, startPoint x: 304, startPoint y: 45, endPoint x: 157, endPoint y: 46, distance: 146.8
click at [157, 46] on div "Series Calculation Calculation Map Evaluation From this page, you can edit the …" at bounding box center [300, 120] width 401 height 212
click at [318, 54] on textarea "[m2034243][Total Attendance][CalendarYTDSum]" at bounding box center [340, 54] width 310 height 33
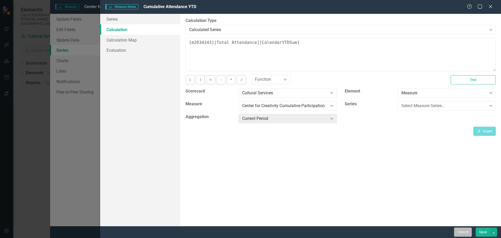
click at [469, 235] on button "Cancel" at bounding box center [463, 231] width 18 height 9
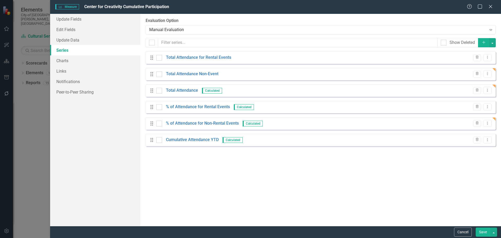
click at [480, 234] on button "Save" at bounding box center [482, 231] width 15 height 9
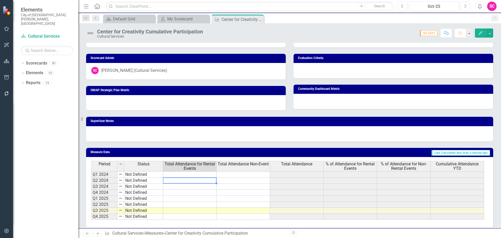
click at [91, 177] on div "Period Status Total Attendance for Rental Events Total Attendance Non-Event Tot…" at bounding box center [91, 190] width 0 height 59
click at [184, 176] on td at bounding box center [189, 174] width 53 height 6
click at [186, 192] on td at bounding box center [189, 192] width 53 height 6
click at [186, 197] on td at bounding box center [189, 198] width 53 height 6
click at [186, 201] on div at bounding box center [189, 201] width 53 height 1
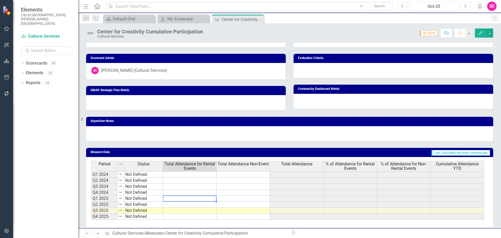
click at [186, 201] on div at bounding box center [189, 201] width 53 height 1
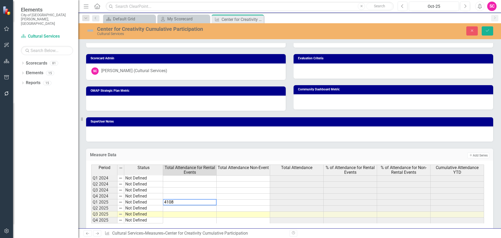
type textarea "4108"
click at [201, 209] on td at bounding box center [189, 208] width 53 height 6
type textarea "15207"
click at [200, 214] on td at bounding box center [189, 214] width 53 height 6
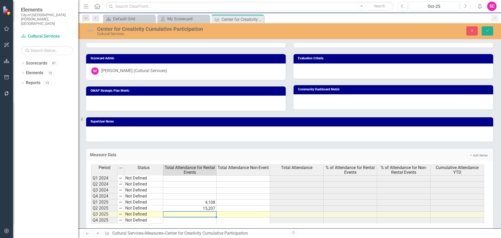
click at [200, 214] on td at bounding box center [189, 214] width 53 height 6
type textarea "5869"
click at [379, 143] on div "Measure Data Add Add Series Period Status Total Attendance for Rental Events To…" at bounding box center [289, 185] width 415 height 89
click at [484, 30] on button "Save" at bounding box center [486, 30] width 11 height 9
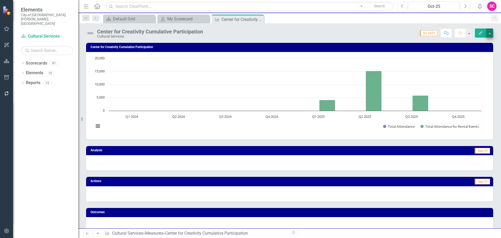
click at [490, 32] on button "button" at bounding box center [489, 32] width 7 height 9
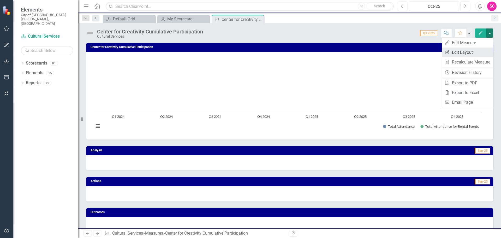
click at [473, 52] on link "Edit Report Edit Layout" at bounding box center [467, 52] width 51 height 10
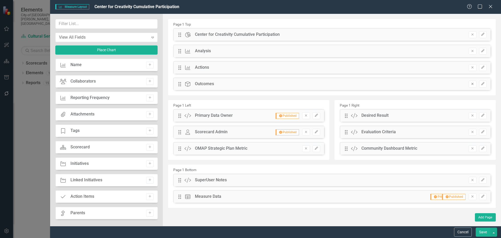
click at [472, 83] on icon "Remove" at bounding box center [472, 83] width 4 height 3
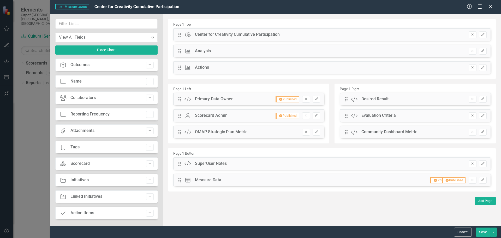
click at [471, 99] on icon "Remove" at bounding box center [472, 98] width 4 height 3
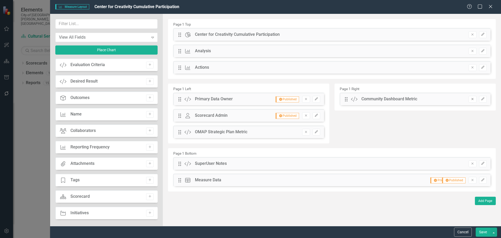
click at [472, 100] on icon "Remove" at bounding box center [472, 98] width 4 height 3
click at [306, 131] on icon "Remove" at bounding box center [306, 131] width 4 height 3
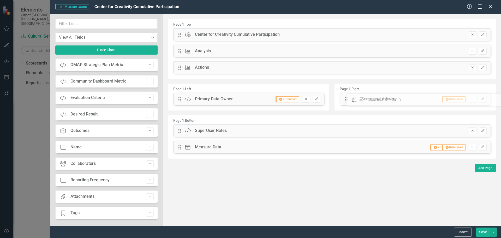
drag, startPoint x: 178, startPoint y: 117, endPoint x: 355, endPoint y: 101, distance: 177.8
click at [474, 130] on icon "Remove" at bounding box center [472, 130] width 4 height 3
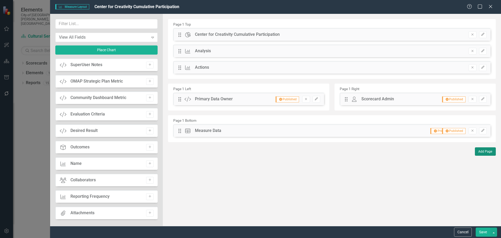
click at [484, 151] on button "Add Page" at bounding box center [485, 151] width 21 height 8
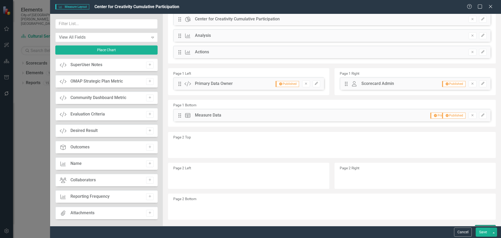
scroll to position [24, 0]
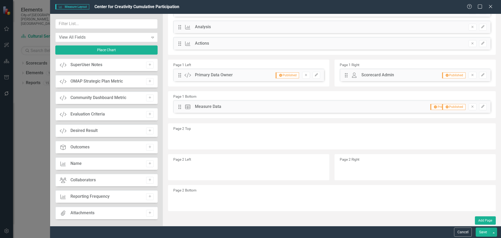
click at [217, 143] on div "Page 2 Top" at bounding box center [332, 136] width 328 height 26
click at [187, 126] on small "Page 2 Top" at bounding box center [182, 128] width 18 height 4
click at [187, 129] on small "Page 2 Top" at bounding box center [182, 128] width 18 height 4
click at [352, 130] on div "Page 2 Top" at bounding box center [332, 136] width 328 height 26
drag, startPoint x: 181, startPoint y: 126, endPoint x: 262, endPoint y: 148, distance: 84.2
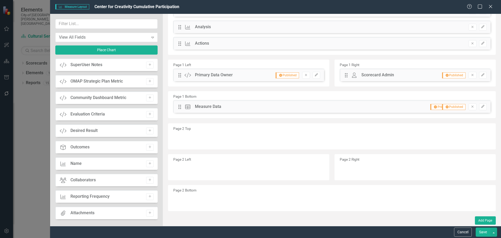
click at [263, 149] on div "Page 2 Top" at bounding box center [332, 136] width 328 height 26
click at [464, 231] on button "Cancel" at bounding box center [463, 231] width 18 height 9
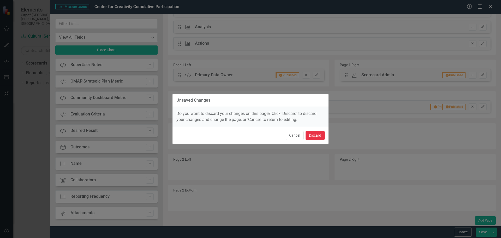
click at [310, 134] on button "Discard" at bounding box center [314, 135] width 19 height 9
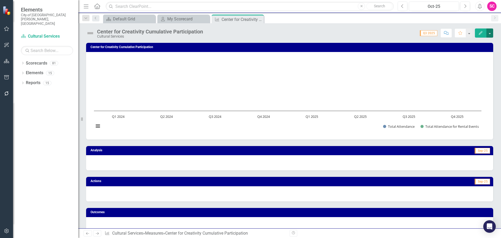
click at [488, 32] on button "button" at bounding box center [489, 32] width 7 height 9
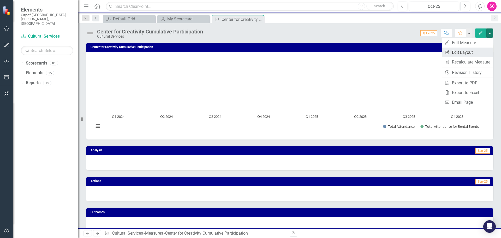
click at [471, 51] on link "Edit Report Edit Layout" at bounding box center [467, 52] width 51 height 10
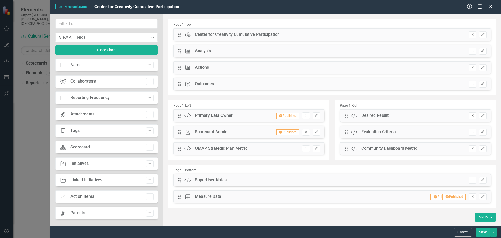
click at [473, 113] on button "Remove" at bounding box center [472, 115] width 8 height 7
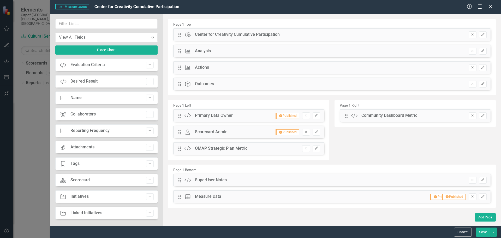
click at [473, 113] on button "Remove" at bounding box center [472, 115] width 8 height 7
click at [304, 147] on icon "Remove" at bounding box center [306, 148] width 4 height 3
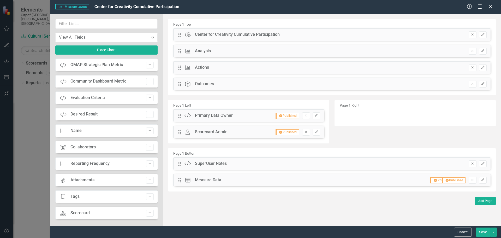
drag, startPoint x: 175, startPoint y: 131, endPoint x: 243, endPoint y: 132, distance: 68.6
click at [243, 132] on div "Drag Owner Scorecard Admin Hidden Pod Published Remove Edit" at bounding box center [248, 131] width 151 height 13
drag, startPoint x: 179, startPoint y: 135, endPoint x: 323, endPoint y: 129, distance: 143.8
click at [346, 129] on div "Page 1 Left Drag Custom Primary Data Owner Hidden Pod Published Remove Edit Dra…" at bounding box center [331, 123] width 335 height 48
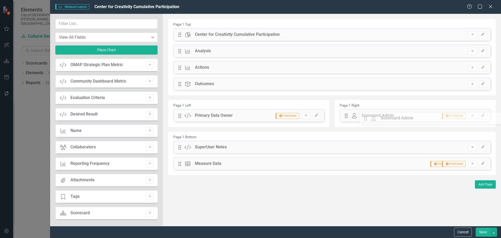
drag, startPoint x: 179, startPoint y: 132, endPoint x: 368, endPoint y: 118, distance: 189.1
click at [470, 83] on icon "Remove" at bounding box center [472, 83] width 4 height 3
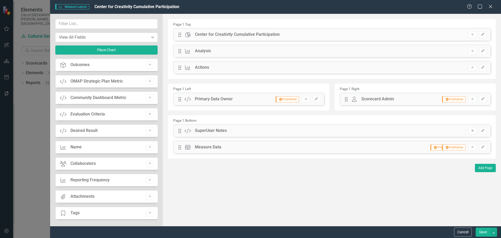
click at [473, 128] on button "Remove" at bounding box center [472, 130] width 8 height 7
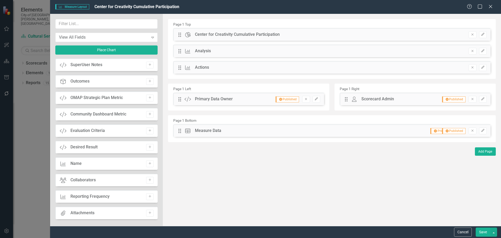
click at [480, 230] on button "Save" at bounding box center [482, 231] width 15 height 9
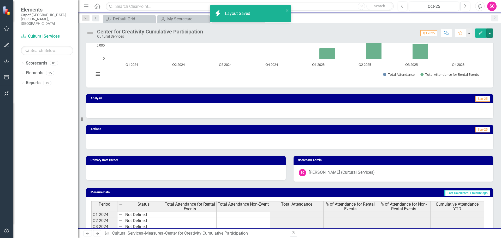
scroll to position [52, 0]
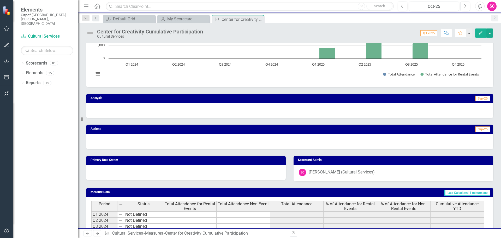
click at [261, 174] on div at bounding box center [186, 172] width 200 height 15
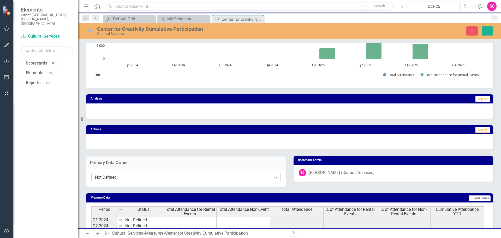
click at [196, 174] on div "Not Defined" at bounding box center [183, 177] width 176 height 6
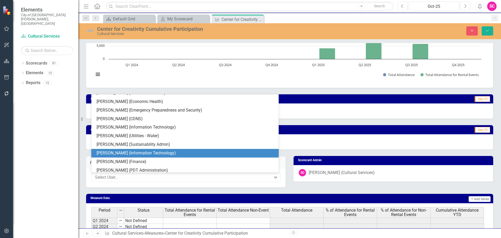
scroll to position [443, 0]
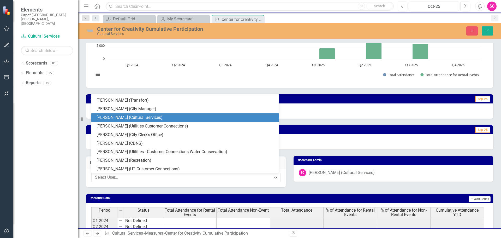
click at [172, 116] on div "[PERSON_NAME] (Cultural Services)" at bounding box center [185, 117] width 179 height 6
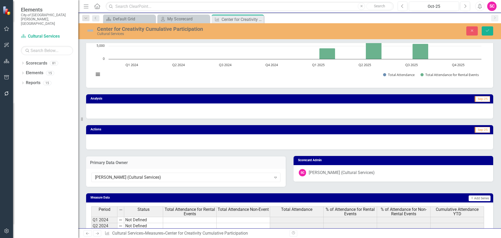
click at [481, 27] on div "Close Save" at bounding box center [413, 30] width 168 height 9
click at [483, 29] on button "Save" at bounding box center [486, 30] width 11 height 9
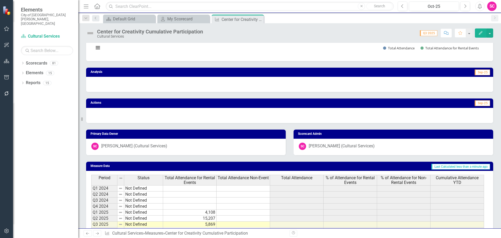
scroll to position [96, 0]
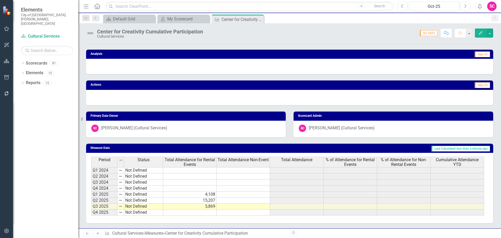
click at [492, 162] on div "Measure Data Last Calculated less than a minute ago Period Status Total Attenda…" at bounding box center [289, 180] width 415 height 86
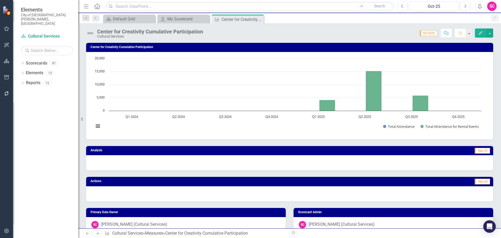
scroll to position [96, 0]
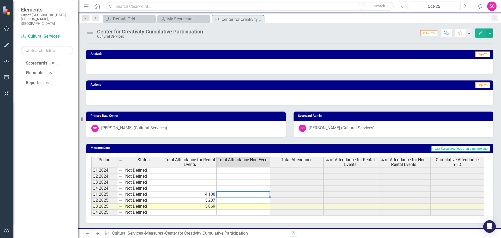
click at [245, 192] on td at bounding box center [242, 194] width 53 height 6
click at [247, 194] on td at bounding box center [242, 194] width 53 height 6
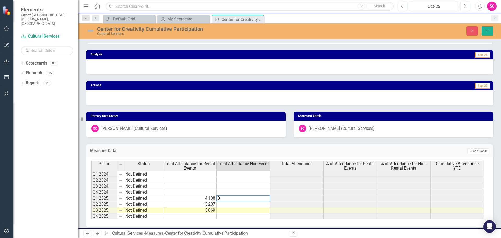
type textarea "0"
click at [257, 204] on td at bounding box center [242, 204] width 53 height 6
type textarea "0"
click at [258, 211] on td at bounding box center [242, 210] width 53 height 6
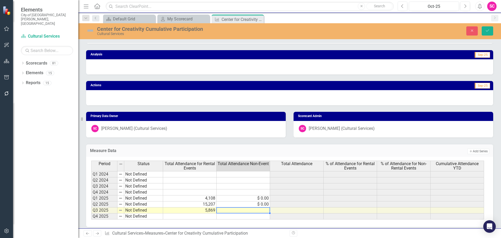
click at [258, 211] on td at bounding box center [242, 210] width 53 height 6
type textarea "0"
click at [483, 29] on button "Save" at bounding box center [486, 30] width 11 height 9
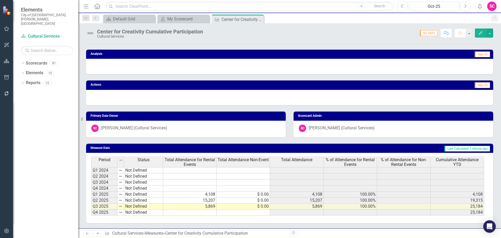
click at [249, 193] on td "$ 0.00" at bounding box center [242, 194] width 53 height 6
type textarea "0"
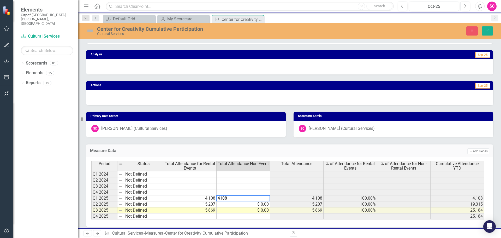
click at [213, 198] on td "4,108" at bounding box center [189, 198] width 53 height 6
click at [212, 198] on td "4,108" at bounding box center [189, 198] width 53 height 6
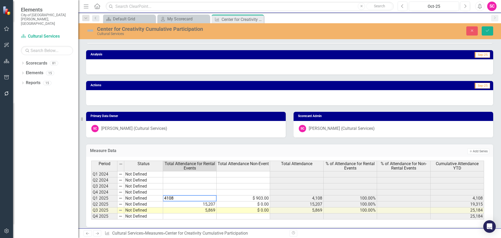
click at [212, 198] on textarea "4108" at bounding box center [190, 198] width 54 height 6
type textarea "15207"
click at [487, 28] on button "Save" at bounding box center [486, 30] width 11 height 9
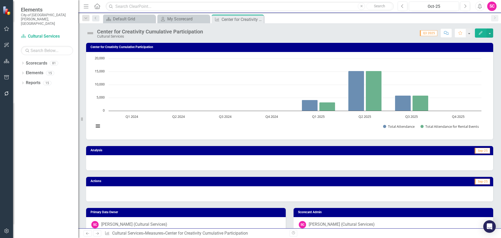
click at [479, 34] on icon "Edit" at bounding box center [480, 33] width 5 height 4
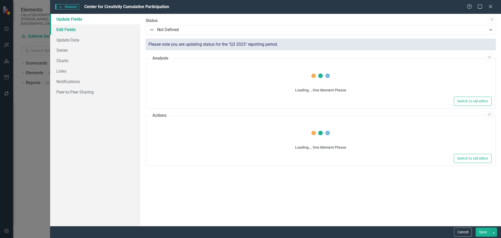
click at [71, 31] on link "Edit Fields" at bounding box center [95, 29] width 90 height 10
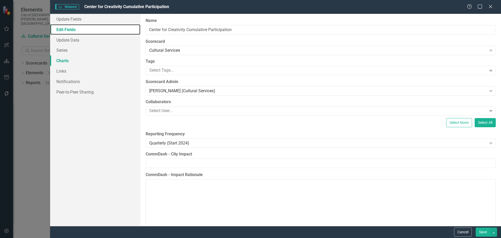
scroll to position [0, 0]
click at [69, 54] on link "Series" at bounding box center [95, 50] width 90 height 10
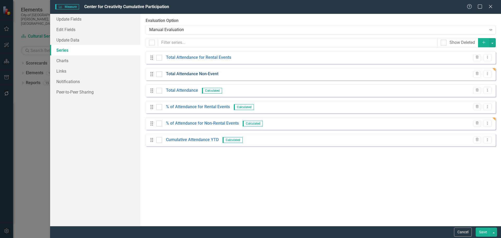
click at [188, 71] on link "Total Attendance Non-Event" at bounding box center [192, 74] width 52 height 6
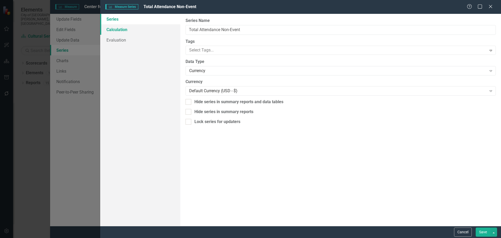
click at [139, 29] on link "Calculation" at bounding box center [140, 29] width 80 height 10
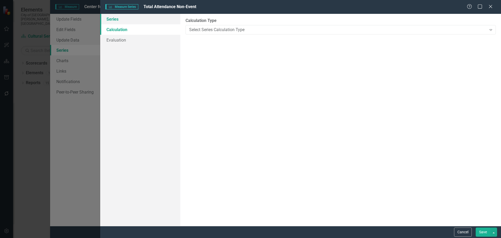
click at [136, 22] on link "Series" at bounding box center [140, 19] width 80 height 10
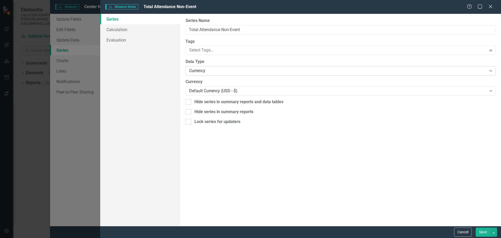
click at [226, 69] on div "Currency" at bounding box center [337, 71] width 297 height 6
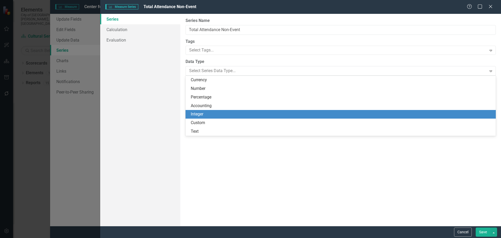
click at [228, 117] on div "Integer" at bounding box center [342, 114] width 302 height 6
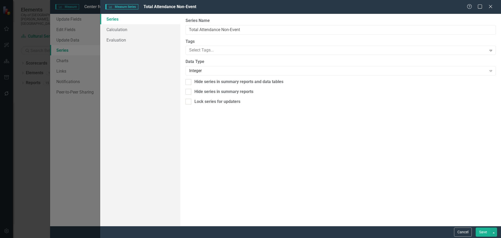
click at [482, 231] on button "Save" at bounding box center [482, 231] width 15 height 9
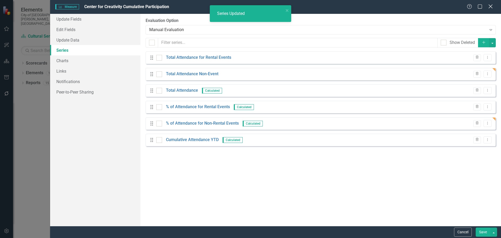
click at [488, 8] on icon "Close" at bounding box center [490, 6] width 7 height 5
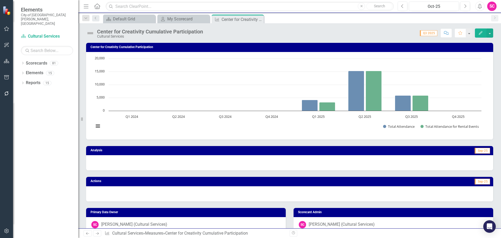
scroll to position [96, 0]
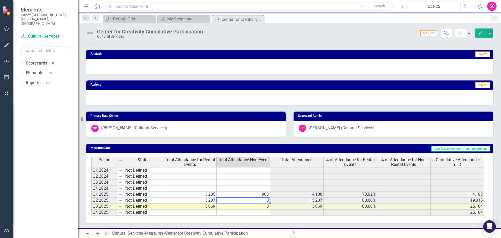
click at [248, 200] on td "0" at bounding box center [242, 200] width 53 height 6
click at [249, 201] on td "0" at bounding box center [242, 200] width 53 height 6
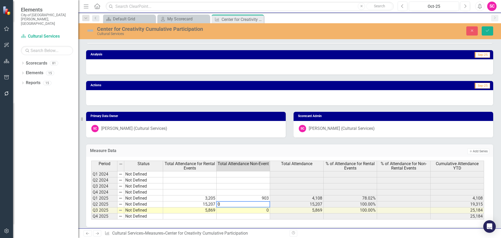
click at [249, 201] on textarea "0" at bounding box center [243, 204] width 54 height 6
click at [200, 204] on td "15,207" at bounding box center [189, 204] width 53 height 6
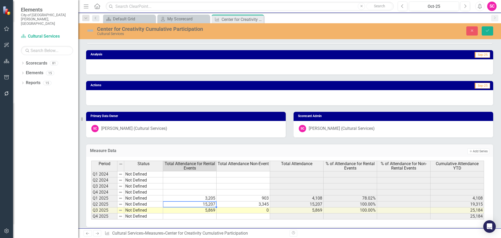
click at [200, 204] on td "15,207" at bounding box center [189, 204] width 53 height 6
click at [200, 204] on textarea "15207" at bounding box center [190, 204] width 54 height 6
click at [200, 203] on textarea "15207" at bounding box center [190, 204] width 54 height 6
click at [246, 210] on td "0" at bounding box center [242, 210] width 53 height 6
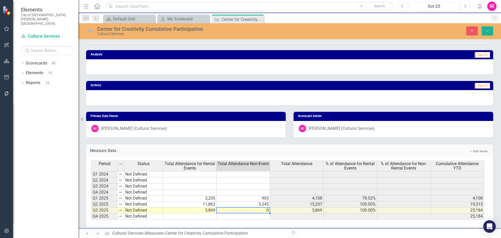
click at [246, 210] on td "0" at bounding box center [242, 210] width 53 height 6
type textarea "0"
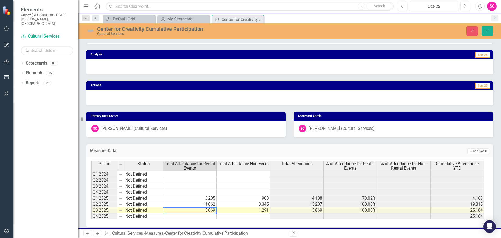
click at [209, 208] on td "5,869" at bounding box center [189, 210] width 53 height 6
click at [210, 210] on td "5,869" at bounding box center [189, 210] width 53 height 6
click at [210, 210] on textarea "5869" at bounding box center [190, 210] width 54 height 6
type textarea "4578"
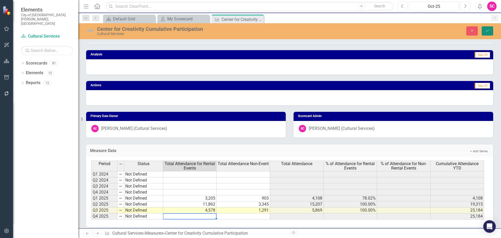
click at [485, 29] on icon "Save" at bounding box center [487, 31] width 5 height 4
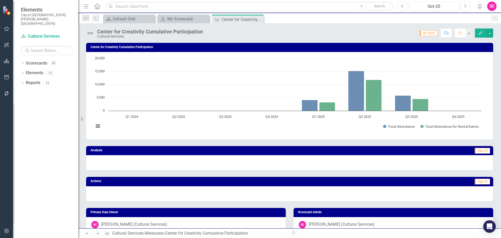
click at [217, 46] on h3 "Center for Creativity Cumulative Participation" at bounding box center [290, 46] width 400 height 3
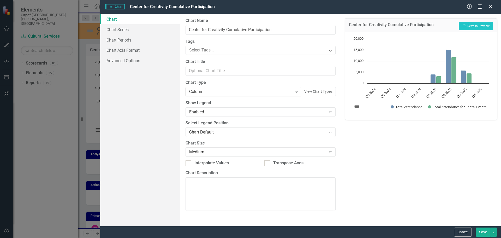
click at [237, 91] on div "Column" at bounding box center [240, 92] width 103 height 6
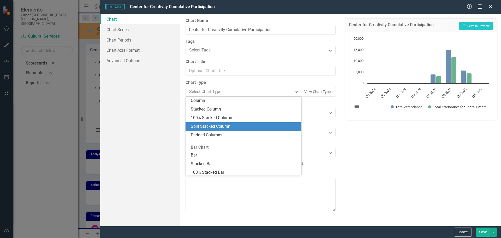
click at [238, 125] on div "Split Stacked Column" at bounding box center [244, 126] width 107 height 6
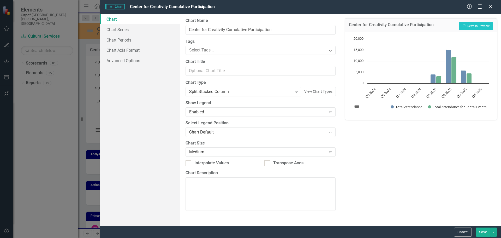
click at [484, 231] on button "Save" at bounding box center [482, 231] width 15 height 9
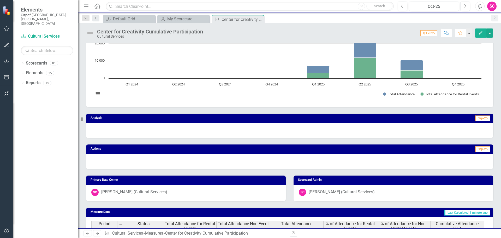
scroll to position [18, 0]
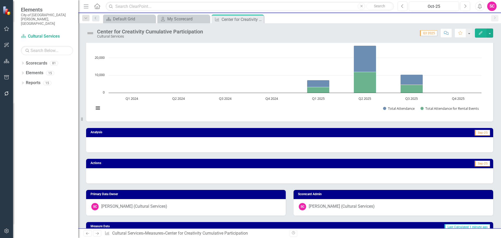
click at [90, 35] on img at bounding box center [90, 33] width 8 height 8
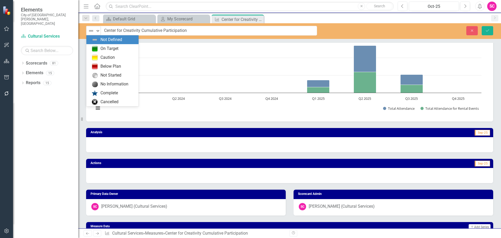
click at [327, 32] on div "Close Save" at bounding box center [413, 30] width 176 height 9
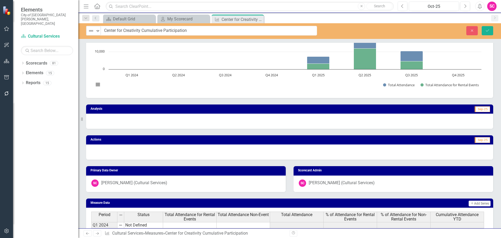
scroll to position [0, 0]
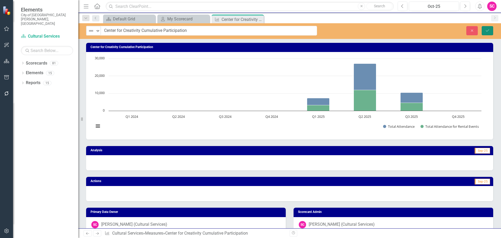
click at [485, 30] on icon "Save" at bounding box center [487, 31] width 5 height 4
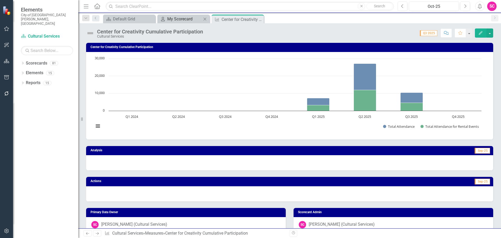
click at [186, 18] on div "My Scorecard" at bounding box center [184, 19] width 34 height 7
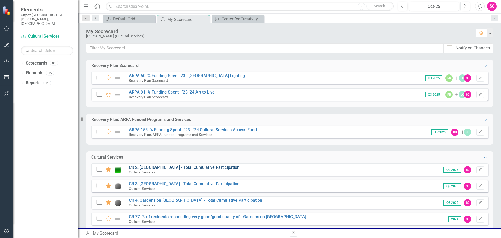
click at [181, 167] on link "CR 2. [GEOGRAPHIC_DATA] - Total Cumulative Participation" at bounding box center [184, 167] width 111 height 5
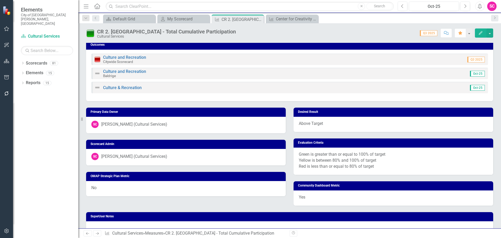
scroll to position [183, 0]
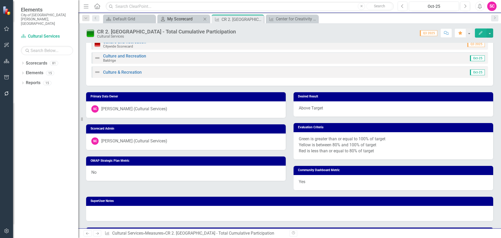
click at [188, 18] on div "My Scorecard" at bounding box center [184, 19] width 34 height 7
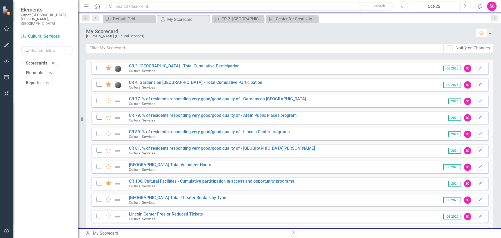
scroll to position [130, 0]
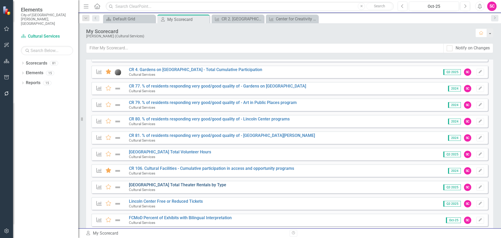
click at [182, 184] on link "[GEOGRAPHIC_DATA] Total Theater Rentals by Type" at bounding box center [177, 184] width 97 height 5
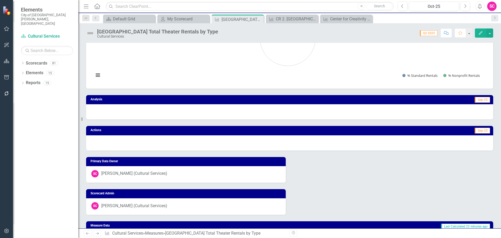
scroll to position [52, 0]
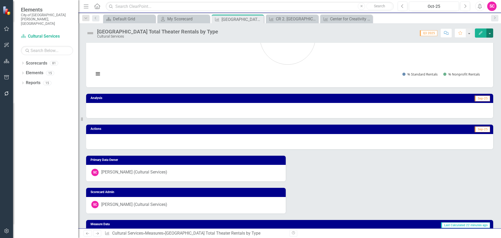
click at [488, 33] on button "button" at bounding box center [489, 32] width 7 height 9
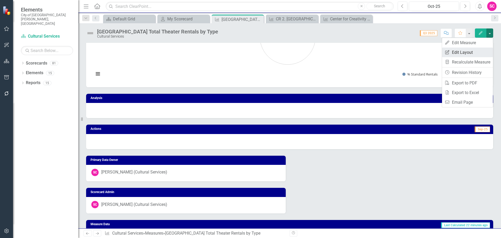
click at [479, 56] on link "Edit Report Edit Layout" at bounding box center [467, 52] width 51 height 10
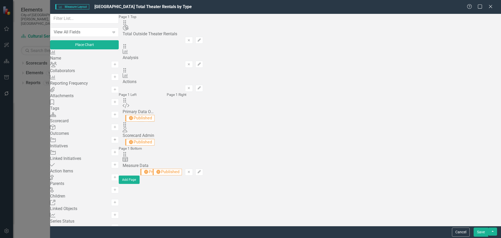
click at [117, 141] on icon "Add" at bounding box center [115, 139] width 4 height 3
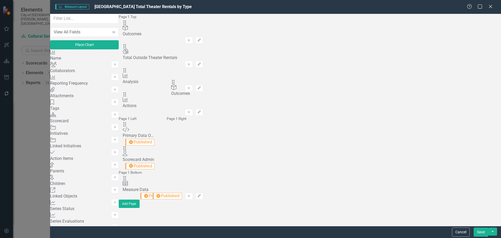
drag, startPoint x: 180, startPoint y: 35, endPoint x: 182, endPoint y: 86, distance: 51.1
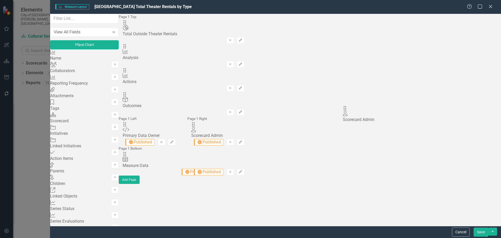
drag, startPoint x: 179, startPoint y: 134, endPoint x: 352, endPoint y: 113, distance: 174.6
click at [479, 230] on button "Save" at bounding box center [480, 231] width 15 height 9
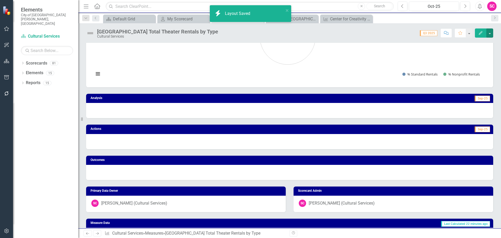
scroll to position [123, 0]
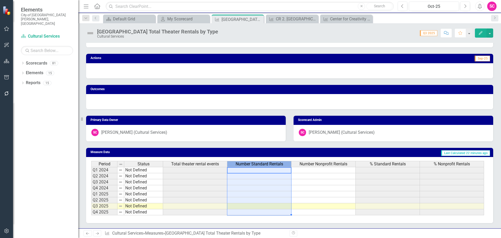
drag, startPoint x: 262, startPoint y: 168, endPoint x: 260, endPoint y: 171, distance: 3.5
click at [260, 171] on div "Period Status Total theater rental events Number Standard Rentals Number Nonpro…" at bounding box center [287, 188] width 393 height 55
click at [282, 152] on td "Last Calculated 22 minutes ago" at bounding box center [346, 152] width 289 height 7
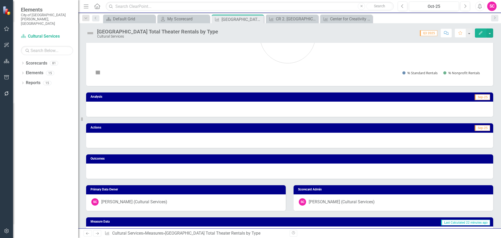
scroll to position [0, 0]
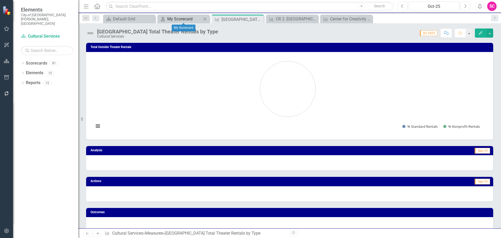
click at [184, 19] on div "My Scorecard" at bounding box center [184, 19] width 34 height 7
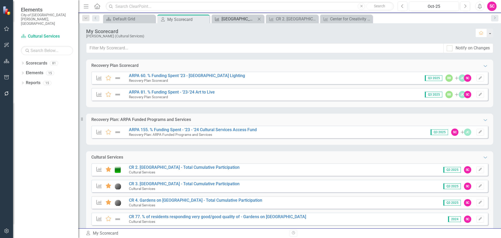
click at [243, 18] on div "[GEOGRAPHIC_DATA] Total Theater Rentals by Type" at bounding box center [238, 19] width 34 height 7
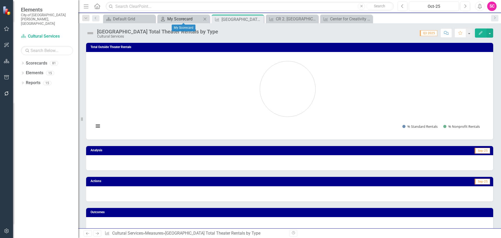
click at [184, 19] on div "My Scorecard" at bounding box center [184, 19] width 34 height 7
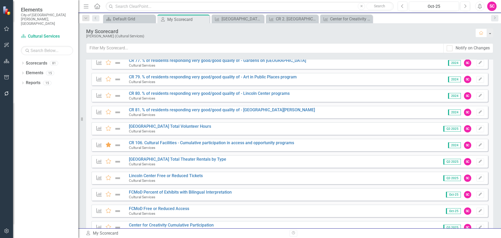
scroll to position [156, 0]
click at [154, 174] on link "Lincoln Center Free or Reduced Tickets" at bounding box center [166, 174] width 74 height 5
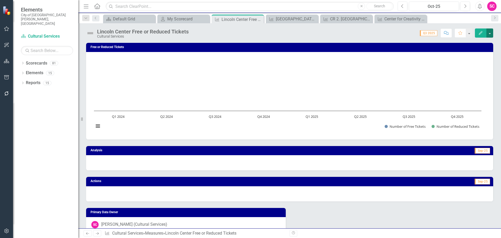
click at [488, 33] on button "button" at bounding box center [489, 32] width 7 height 9
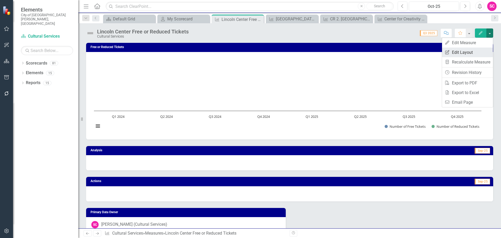
click at [462, 51] on link "Edit Report Edit Layout" at bounding box center [467, 52] width 51 height 10
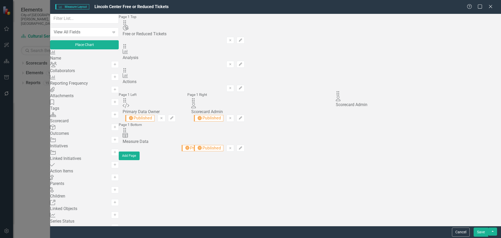
drag, startPoint x: 179, startPoint y: 118, endPoint x: 349, endPoint y: 98, distance: 171.7
click at [119, 143] on button "Add" at bounding box center [115, 139] width 8 height 7
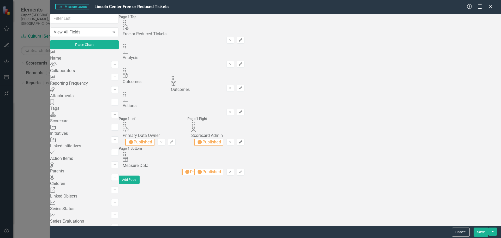
drag, startPoint x: 179, startPoint y: 34, endPoint x: 181, endPoint y: 81, distance: 47.2
click at [485, 233] on button "Save" at bounding box center [480, 231] width 15 height 9
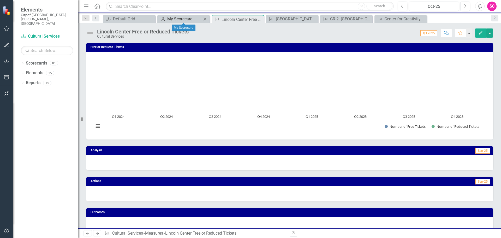
click at [177, 19] on div "My Scorecard" at bounding box center [184, 19] width 34 height 7
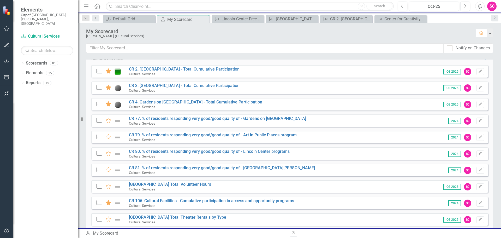
scroll to position [130, 0]
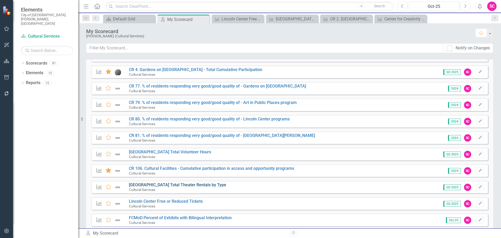
click at [192, 183] on link "[GEOGRAPHIC_DATA] Total Theater Rentals by Type" at bounding box center [177, 184] width 97 height 5
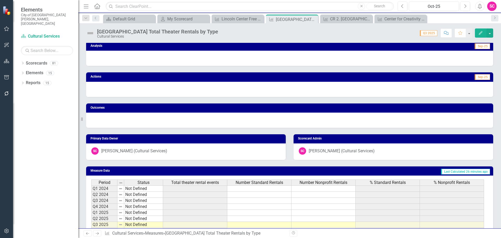
scroll to position [123, 0]
